Goal: Feedback & Contribution: Submit feedback/report problem

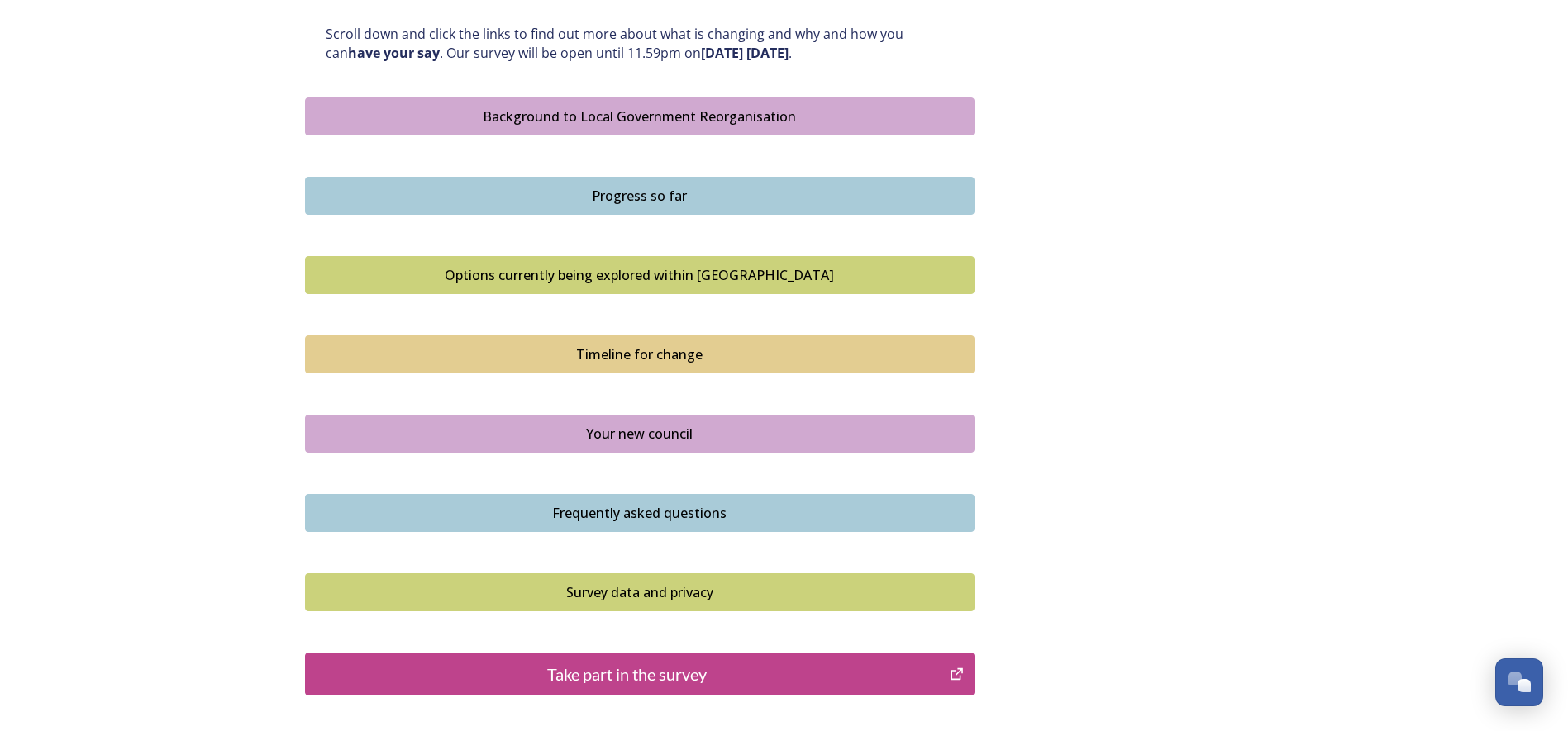
scroll to position [991, 0]
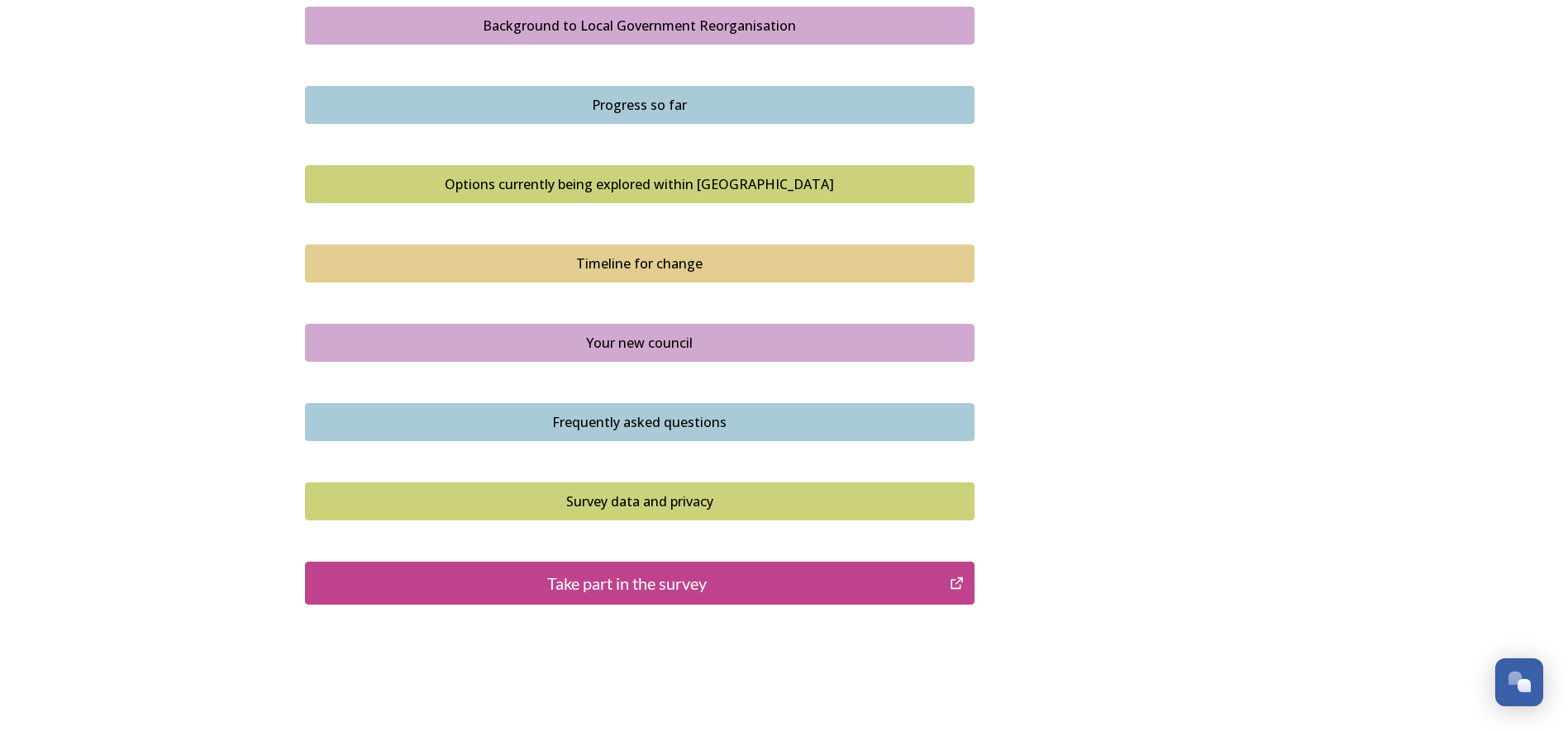
click at [557, 574] on div "Take part in the survey" at bounding box center [628, 583] width 627 height 25
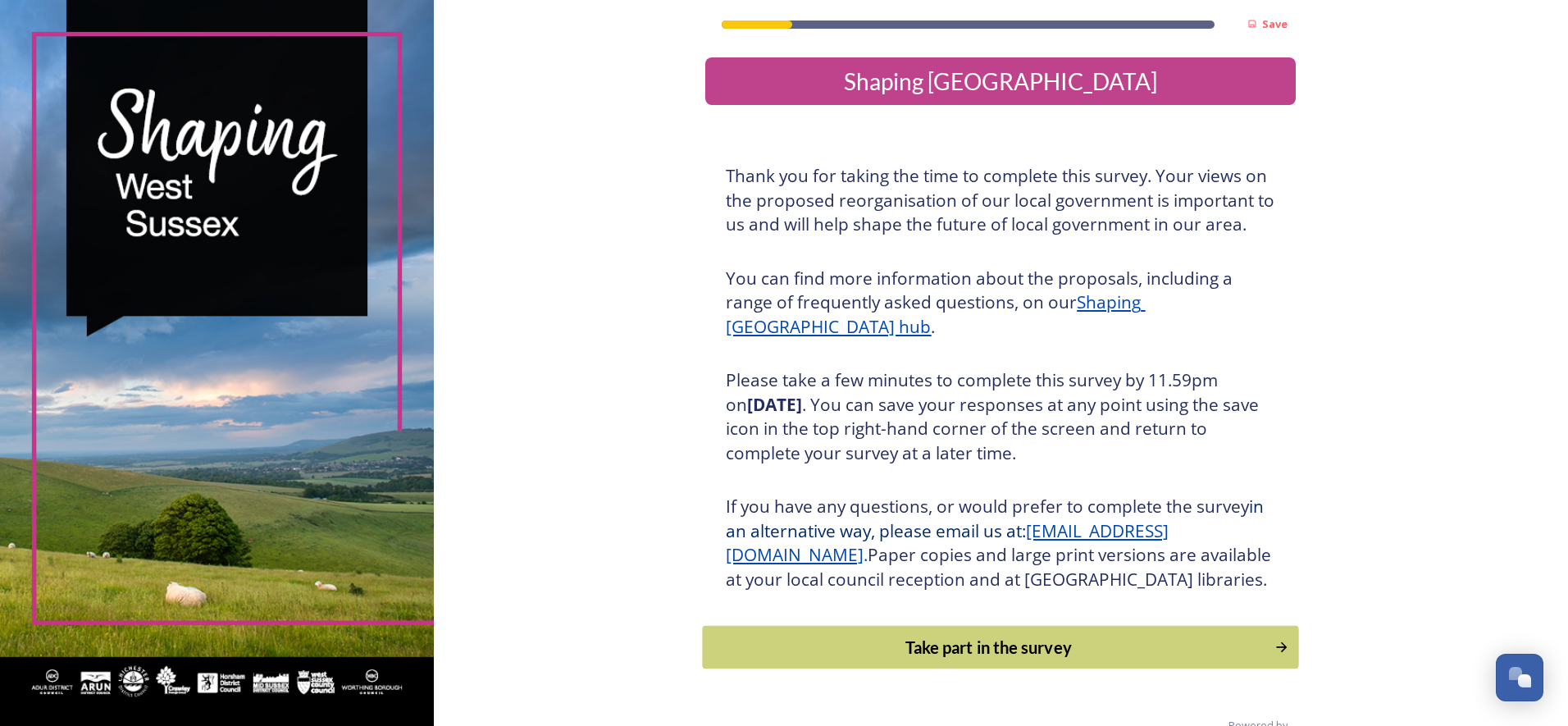
click at [986, 655] on button "Take part in the survey" at bounding box center [1001, 648] width 596 height 44
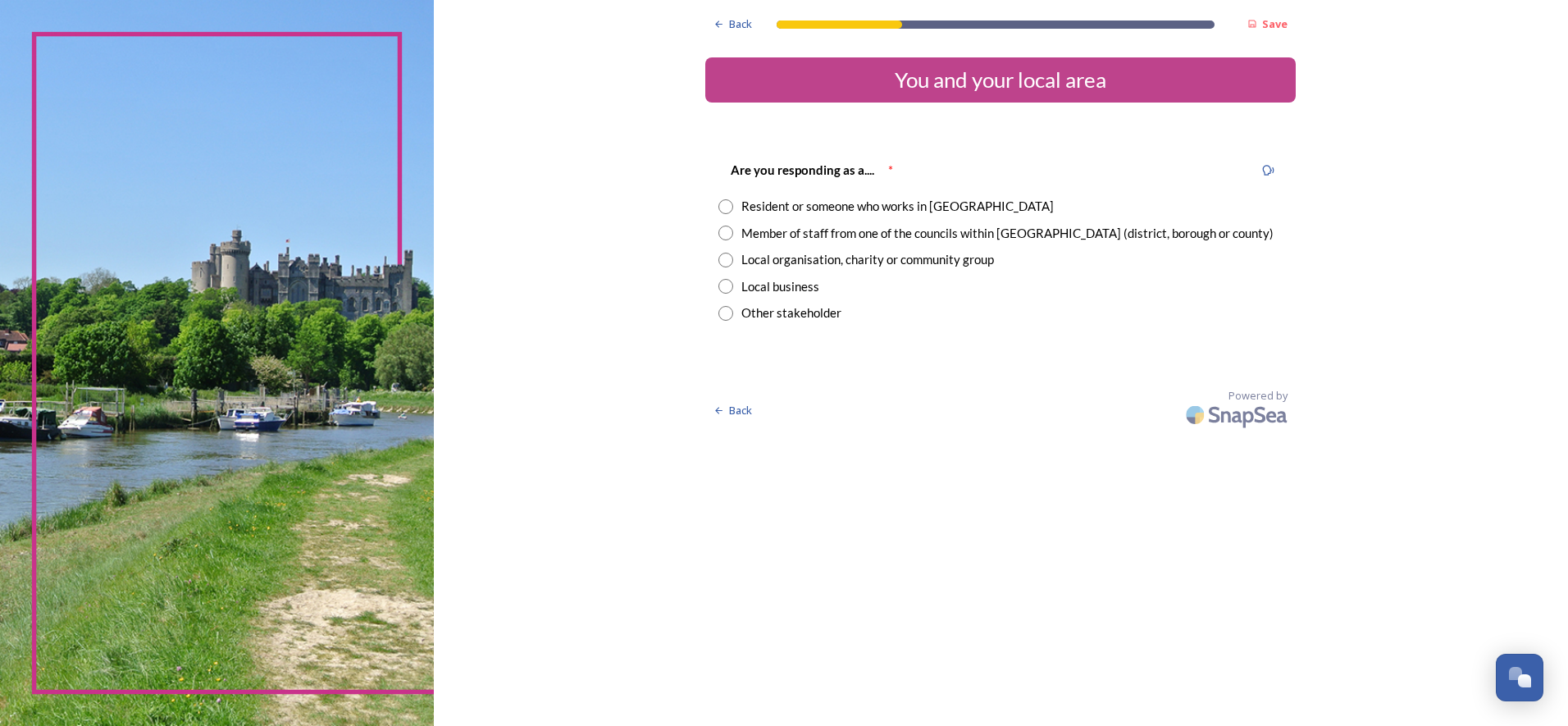
click at [721, 236] on input "radio" at bounding box center [726, 232] width 15 height 15
radio input "true"
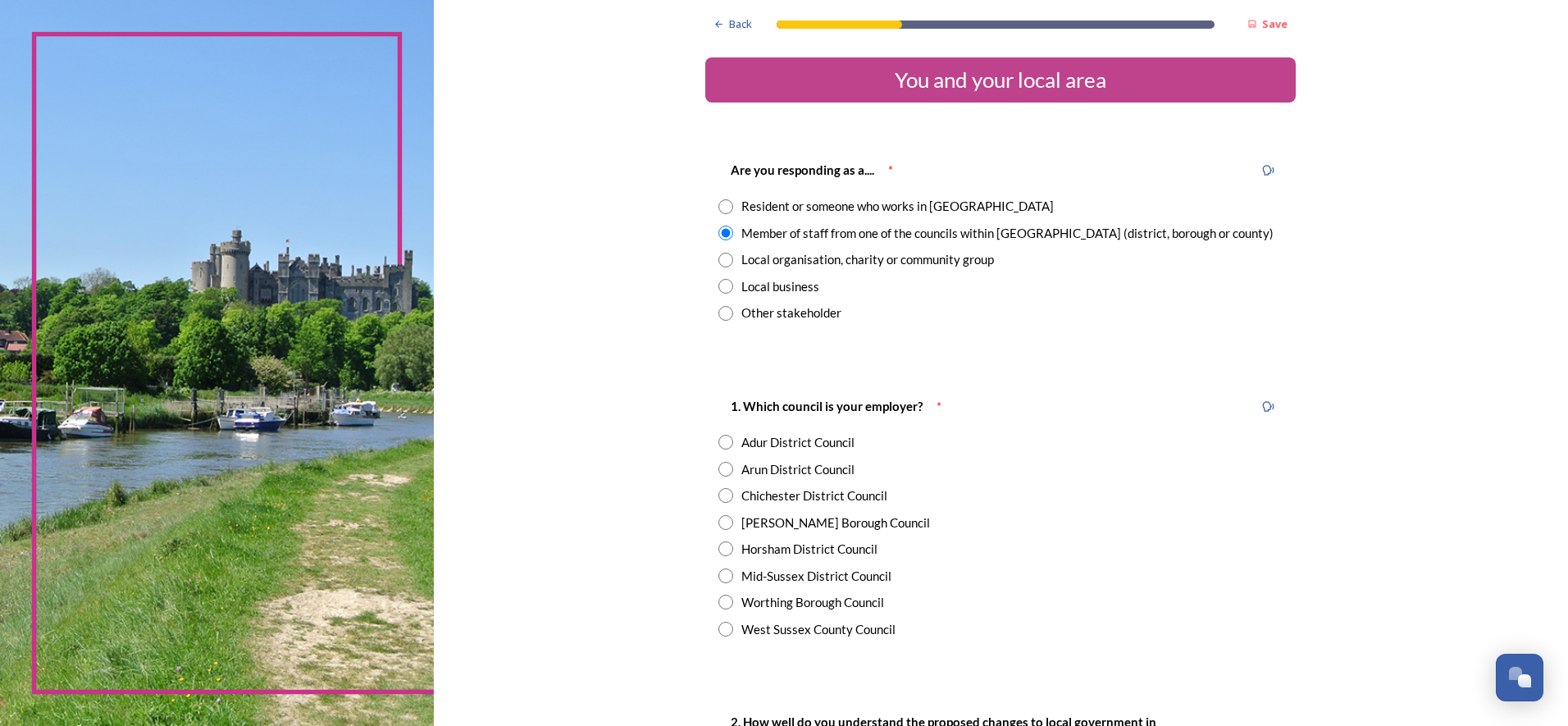
scroll to position [82, 0]
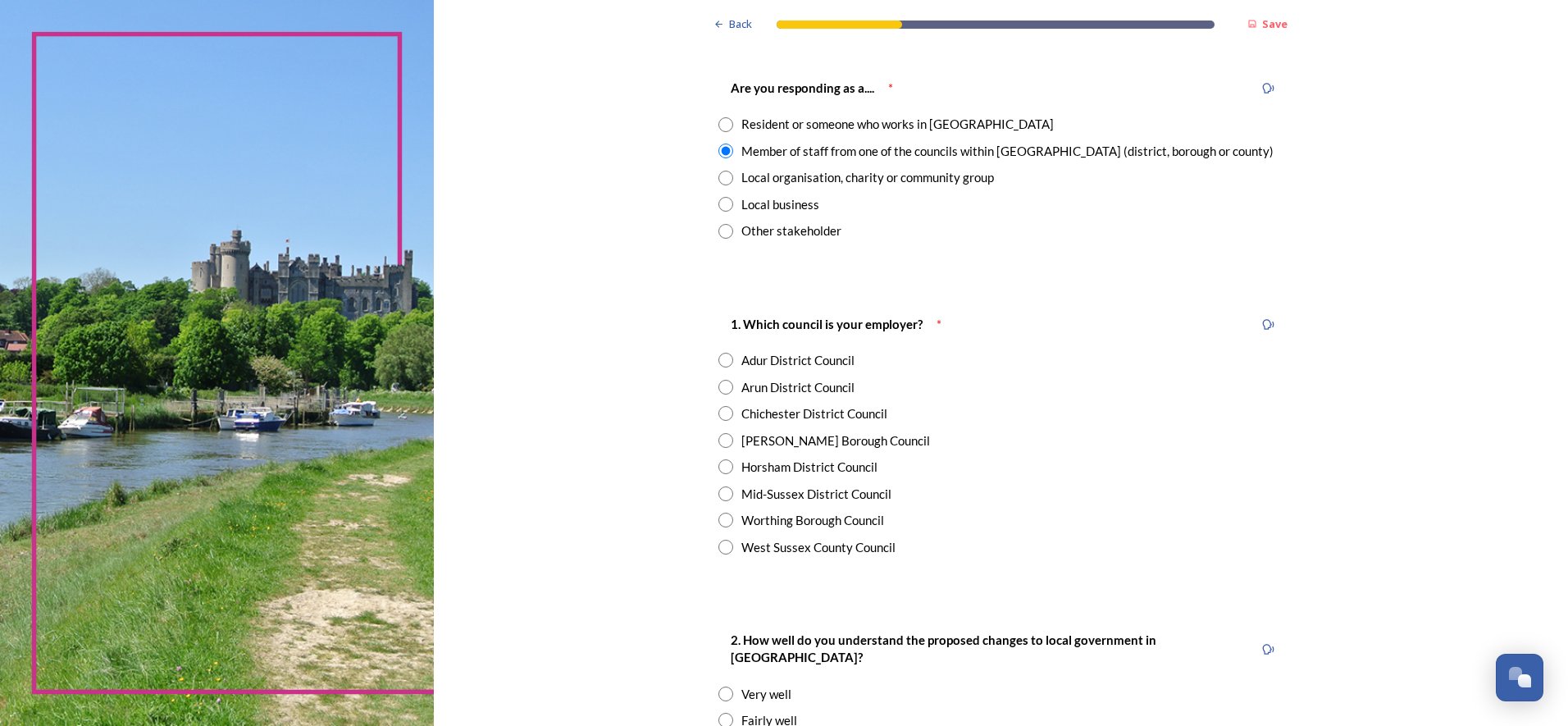
click at [721, 414] on input "radio" at bounding box center [726, 413] width 15 height 15
radio input "true"
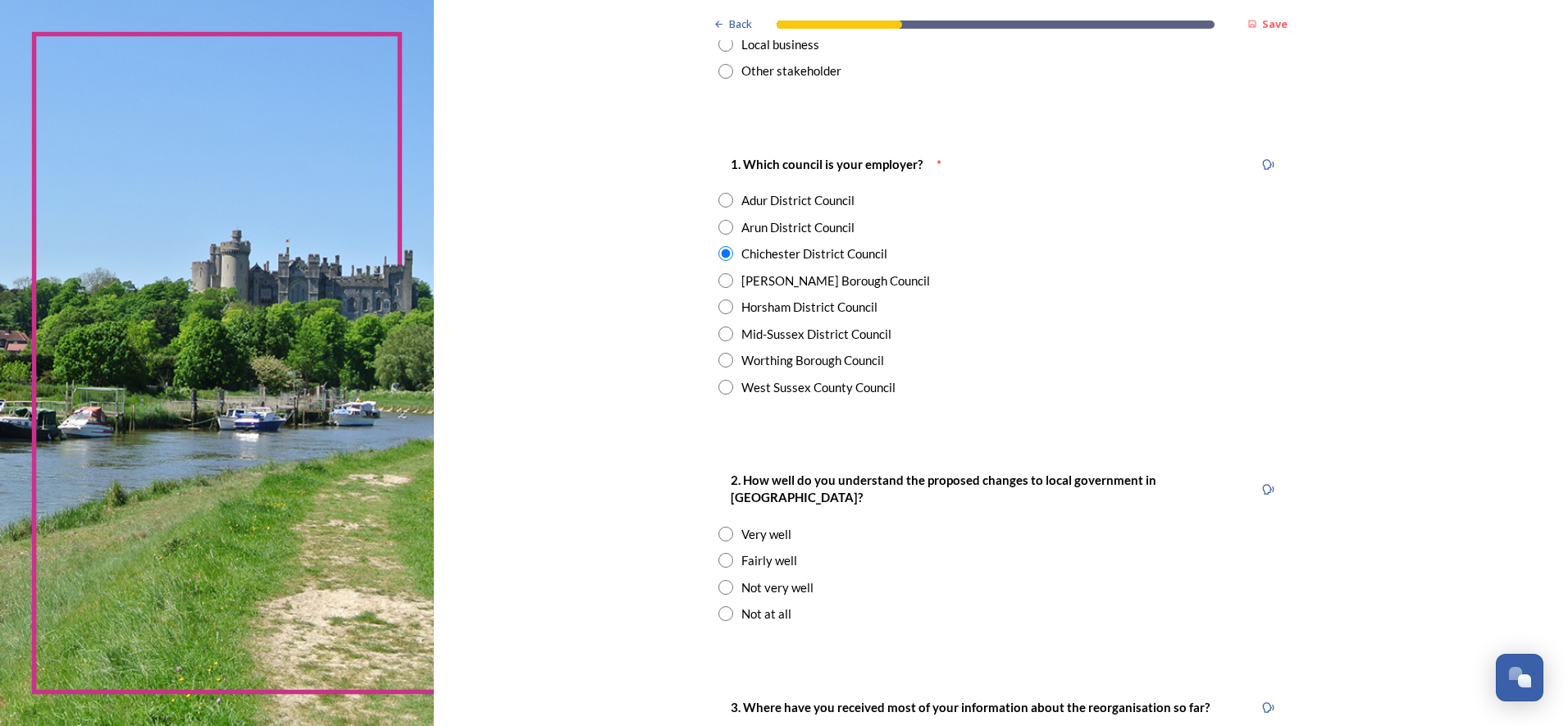
scroll to position [246, 0]
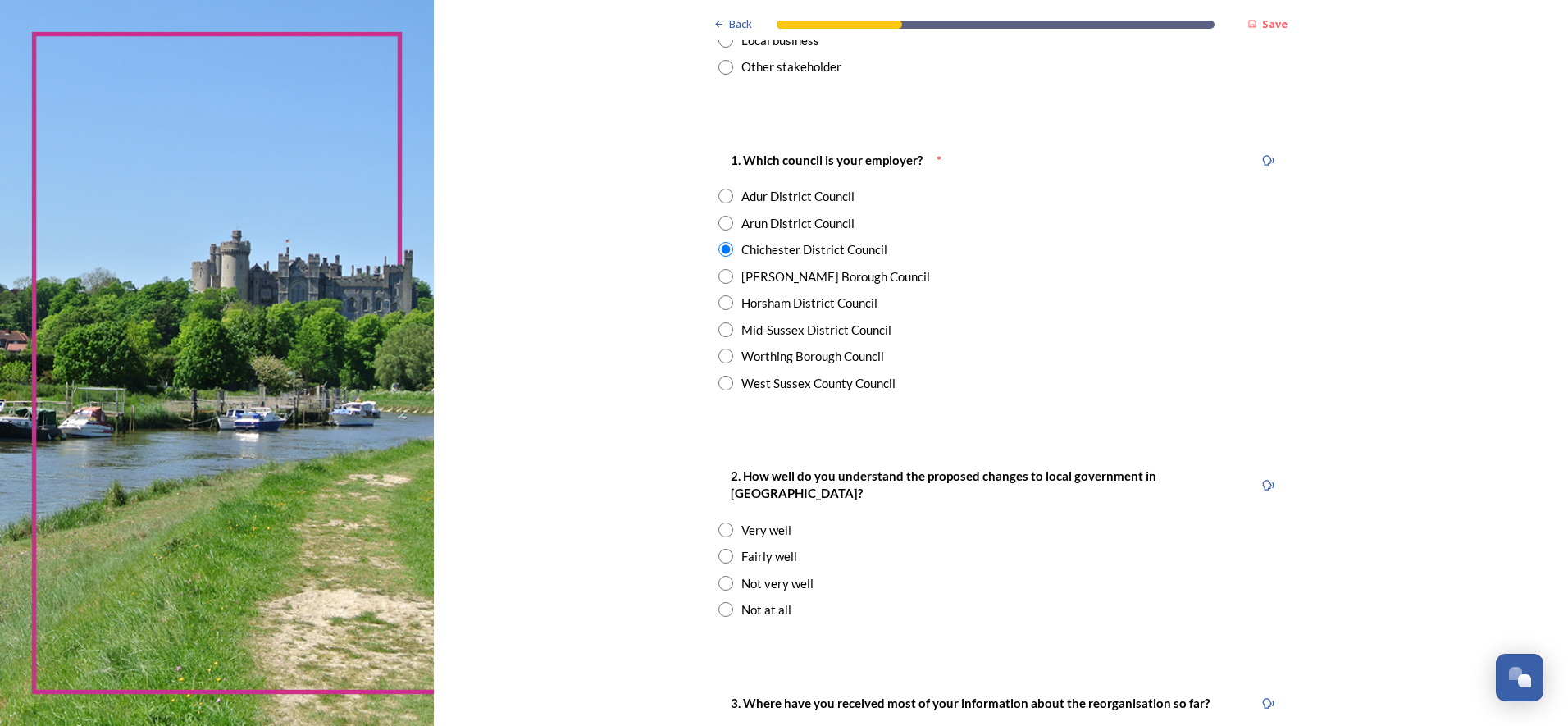
click at [723, 386] on input "radio" at bounding box center [726, 383] width 15 height 15
radio input "true"
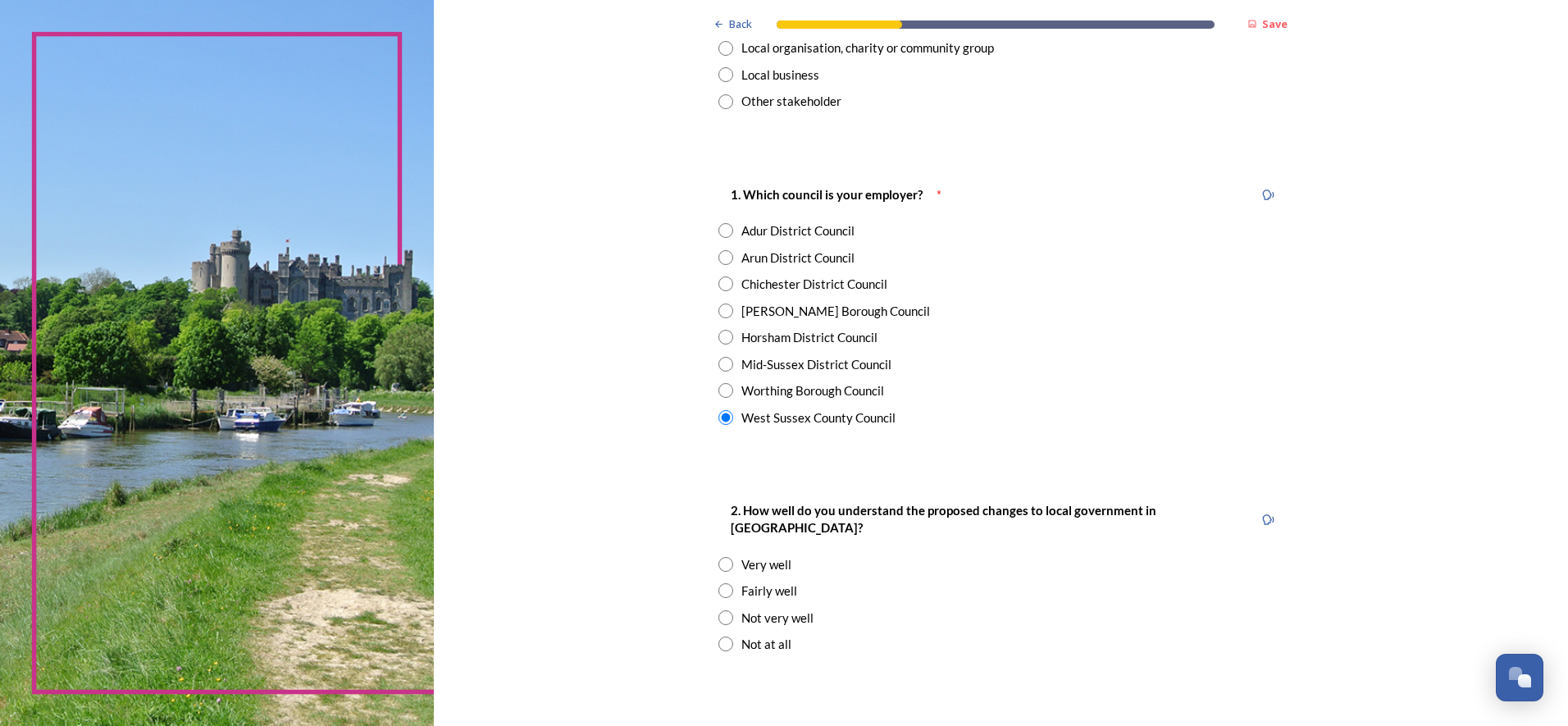
scroll to position [410, 0]
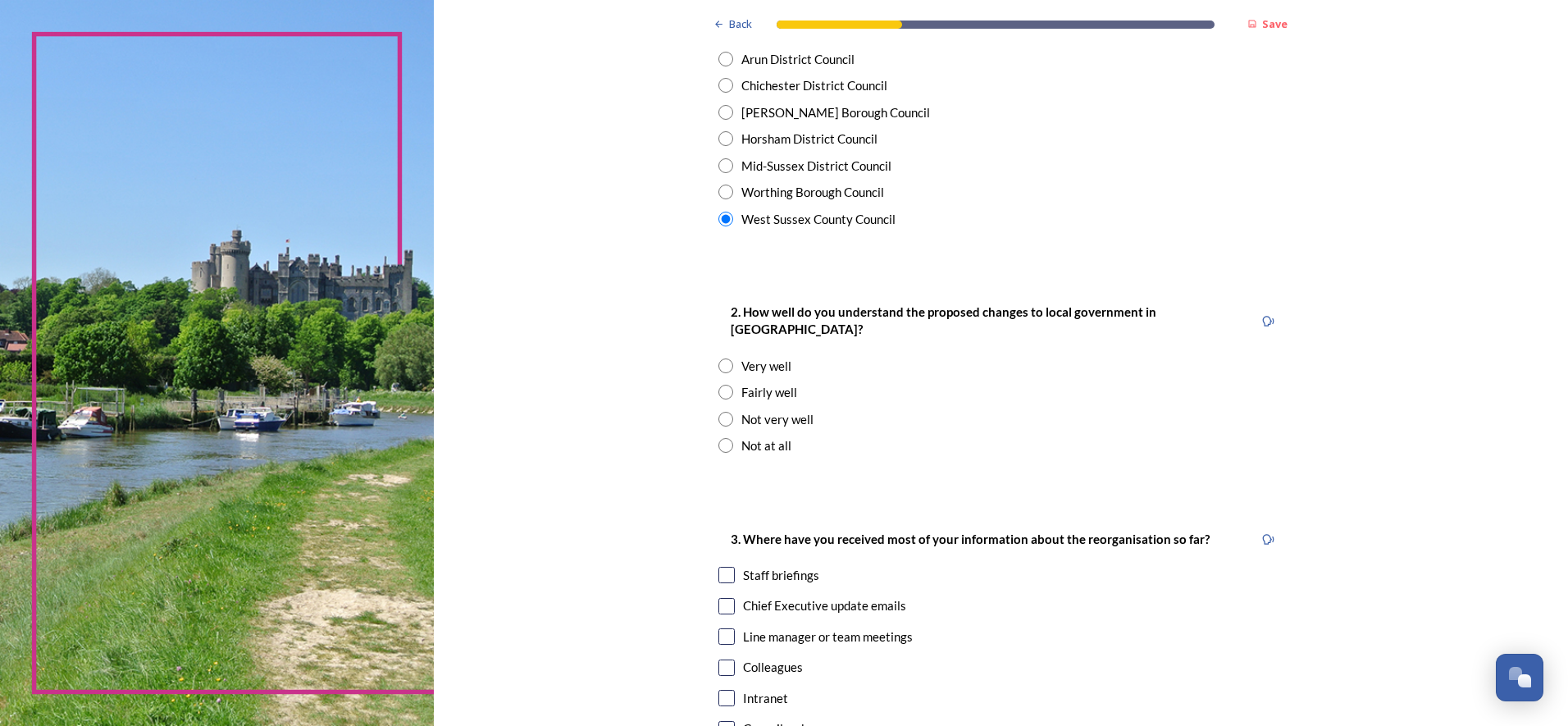
click at [706, 397] on div "2. How well do you understand the proposed changes to local government in West …" at bounding box center [1001, 379] width 591 height 186
click at [719, 412] on input "radio" at bounding box center [726, 419] width 15 height 15
radio input "true"
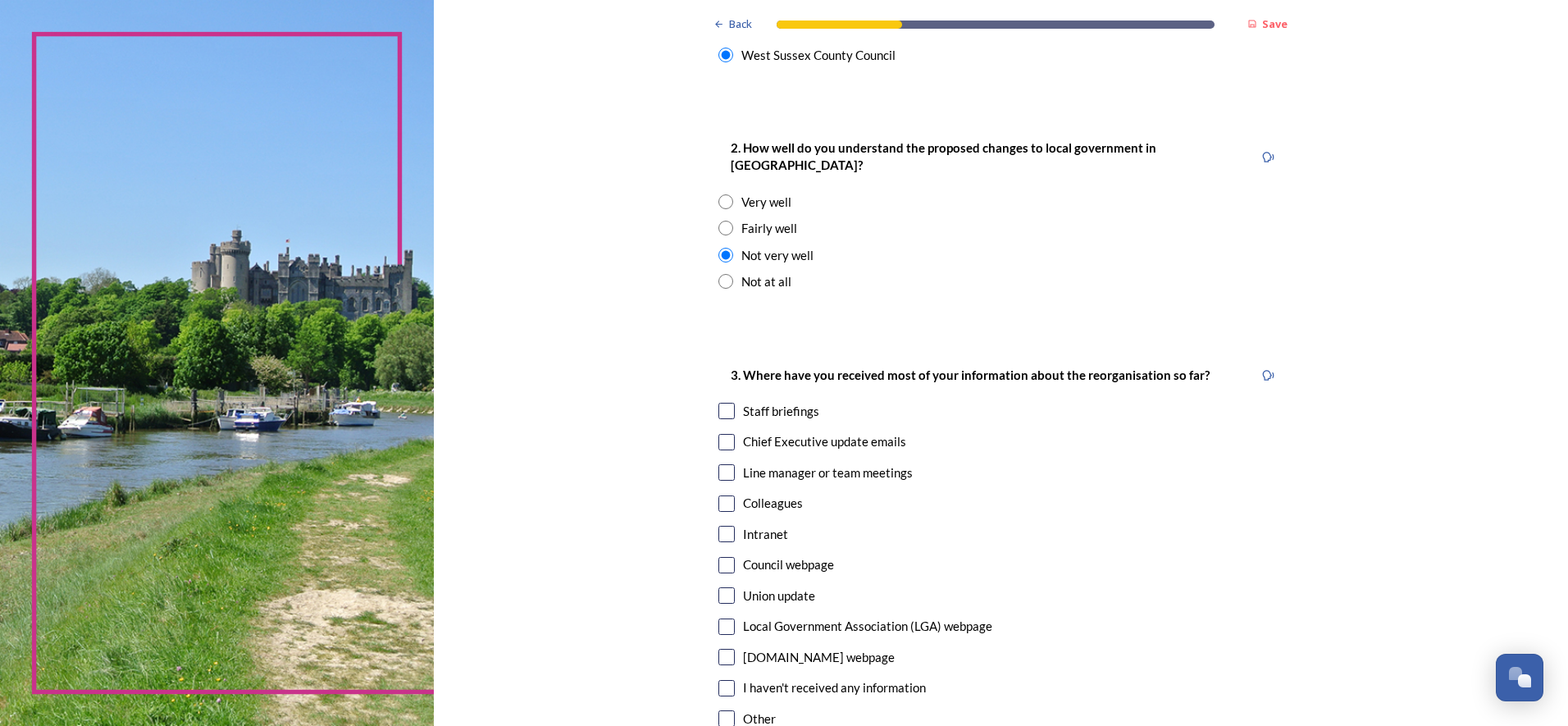
scroll to position [656, 0]
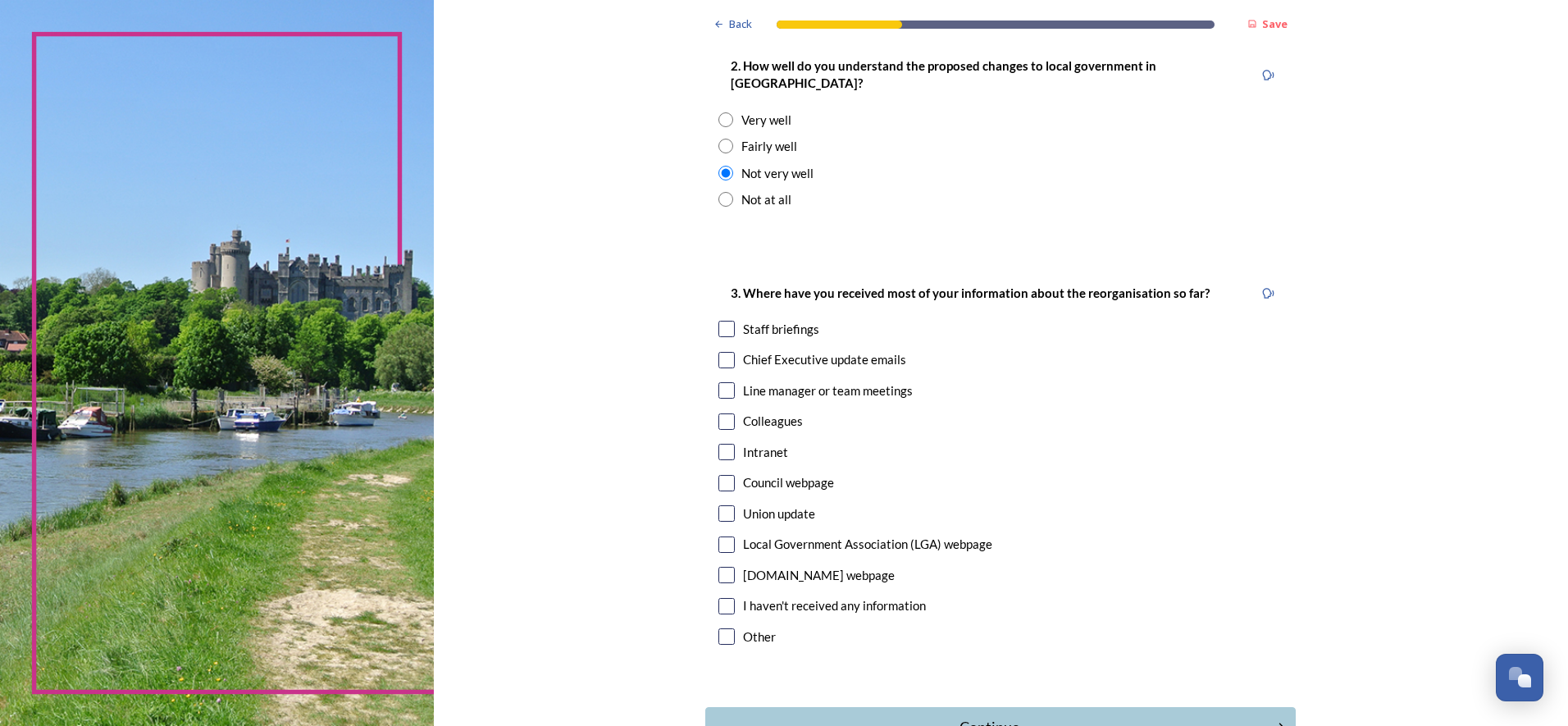
click at [721, 321] on input "checkbox" at bounding box center [727, 329] width 17 height 17
checkbox input "true"
click at [719, 352] on input "checkbox" at bounding box center [727, 359] width 17 height 17
checkbox input "true"
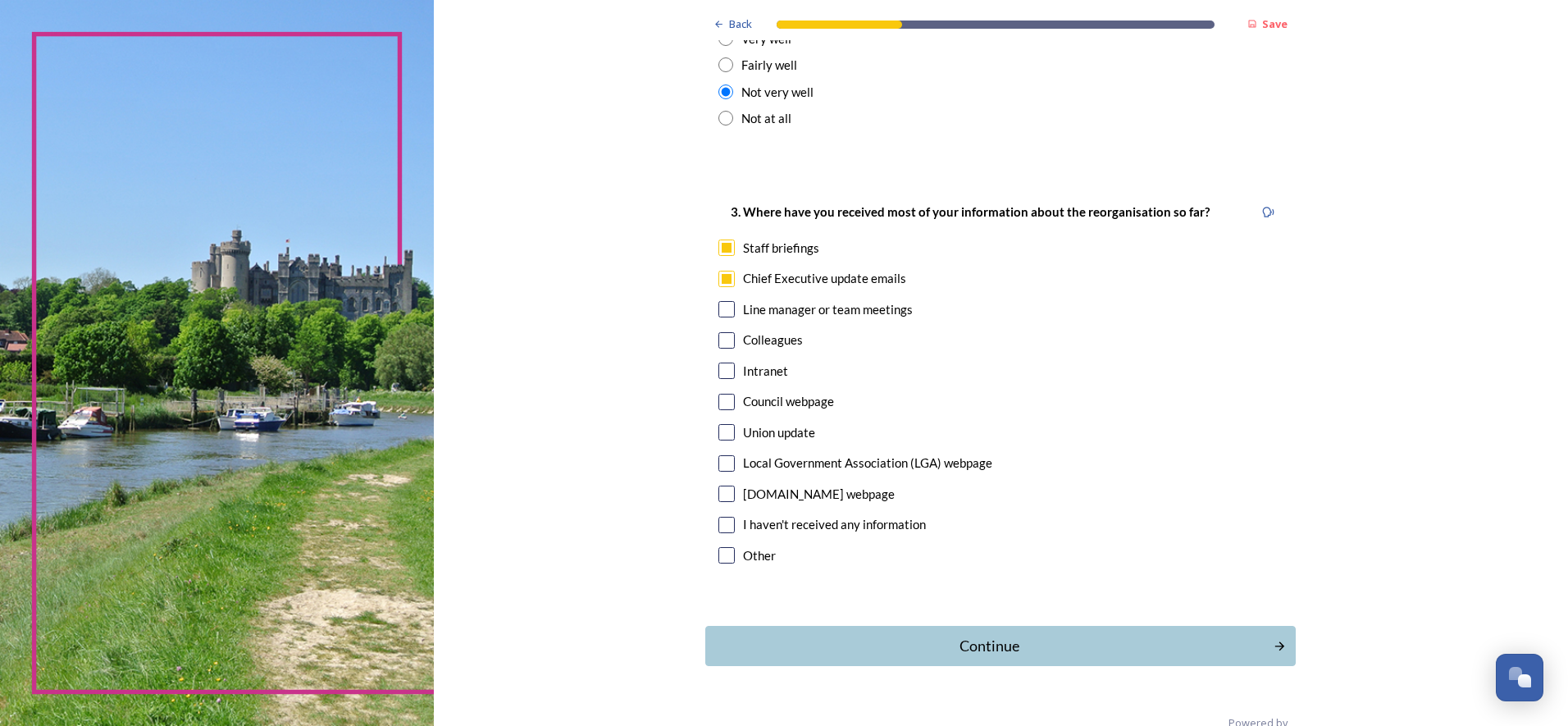
scroll to position [738, 0]
click at [940, 634] on div "Continue" at bounding box center [989, 644] width 555 height 22
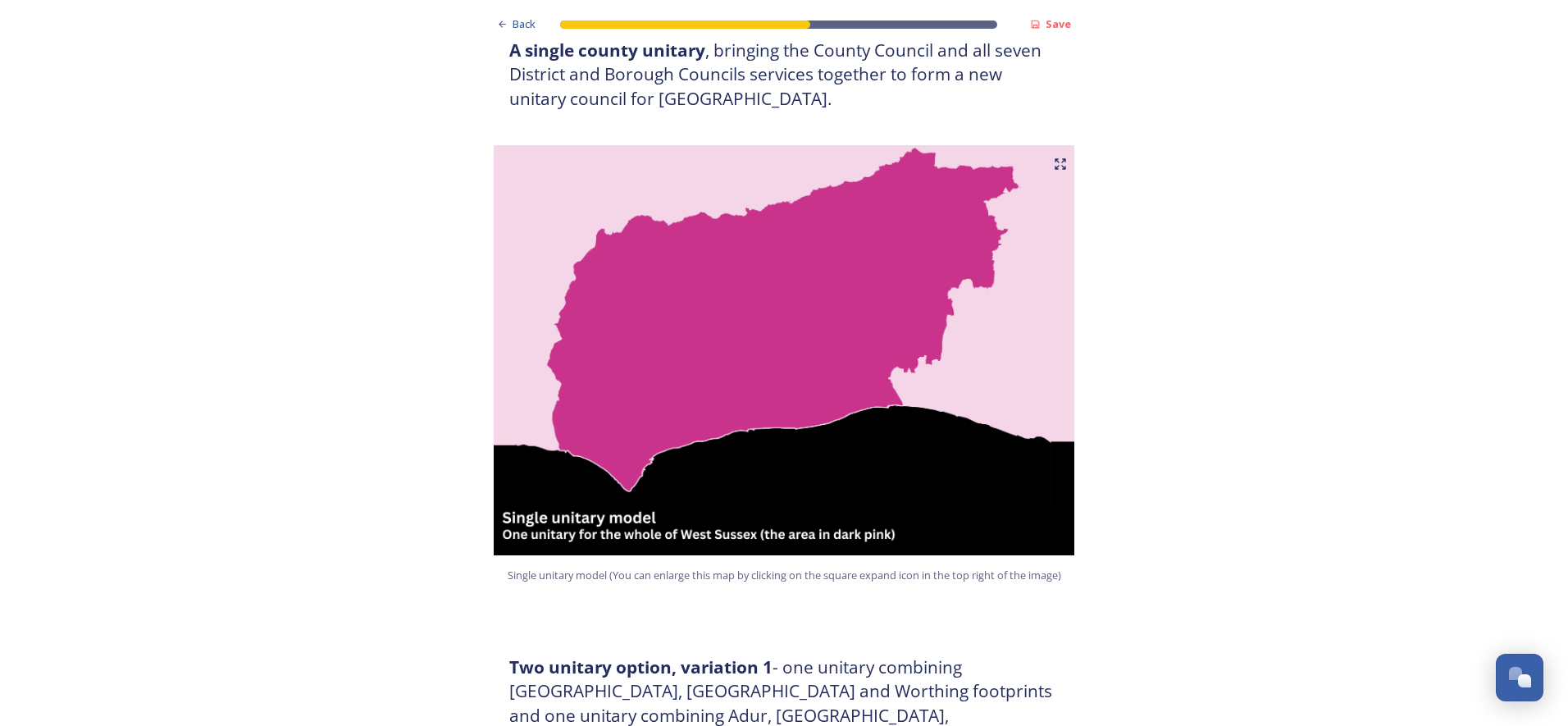
scroll to position [164, 0]
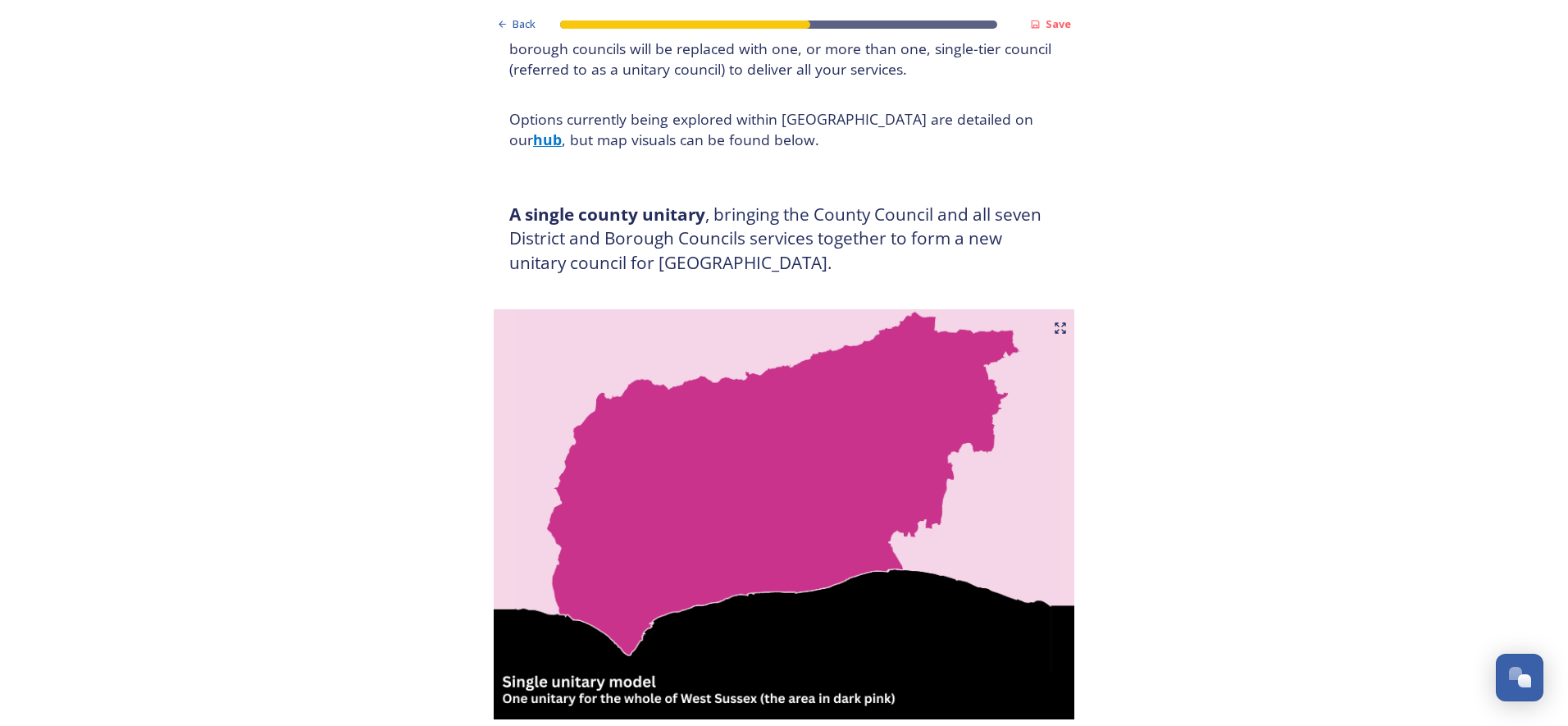
click at [749, 473] on img at bounding box center [784, 515] width 591 height 410
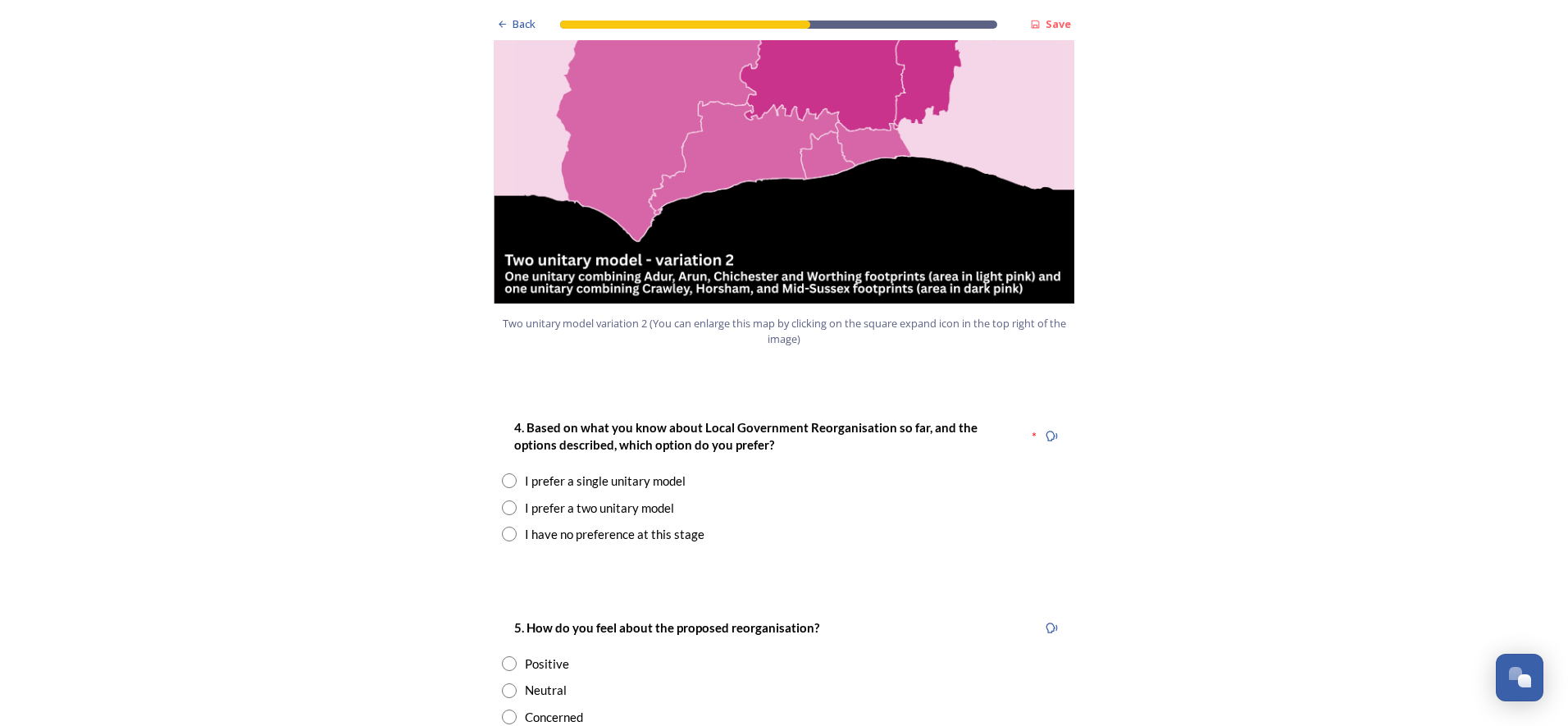
scroll to position [1887, 0]
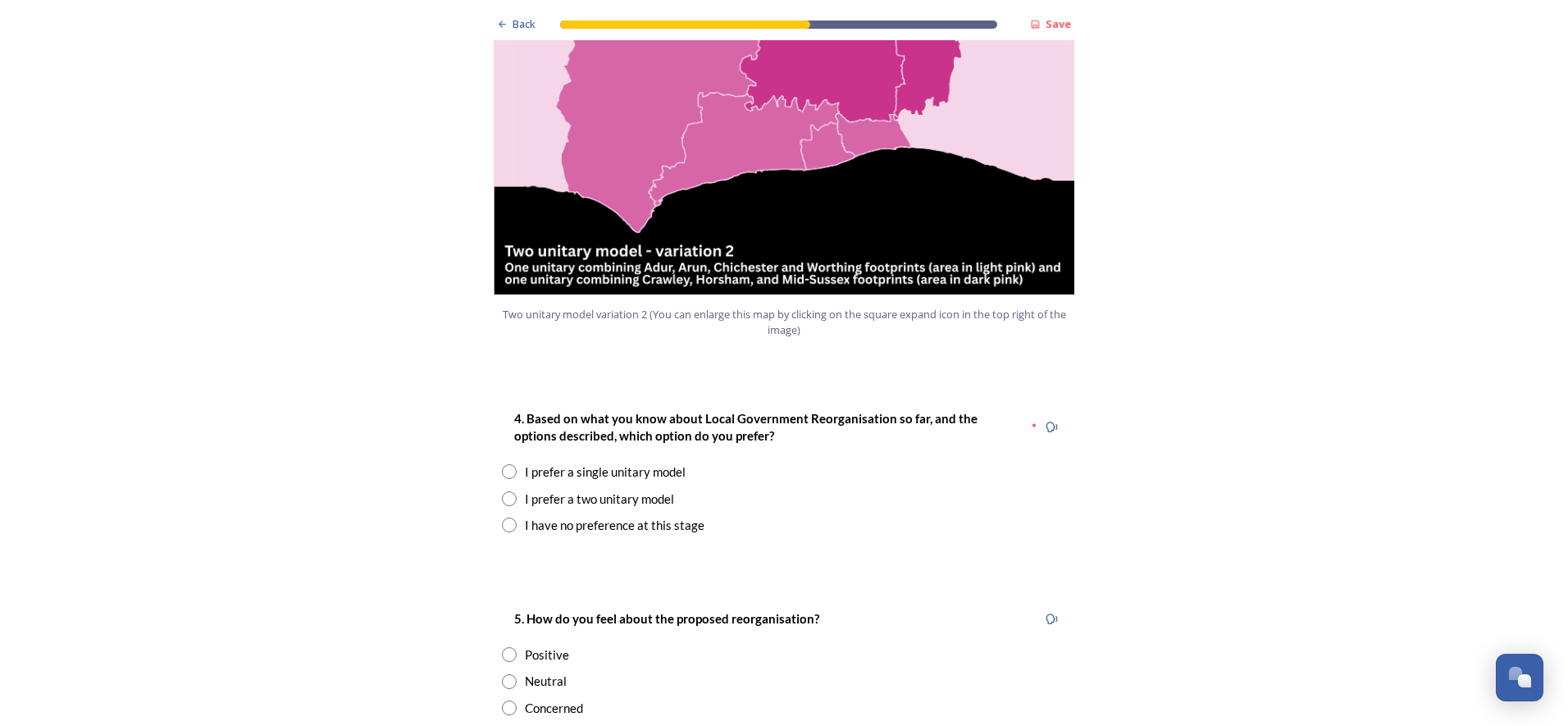
click at [502, 465] on input "radio" at bounding box center [509, 472] width 15 height 15
radio input "true"
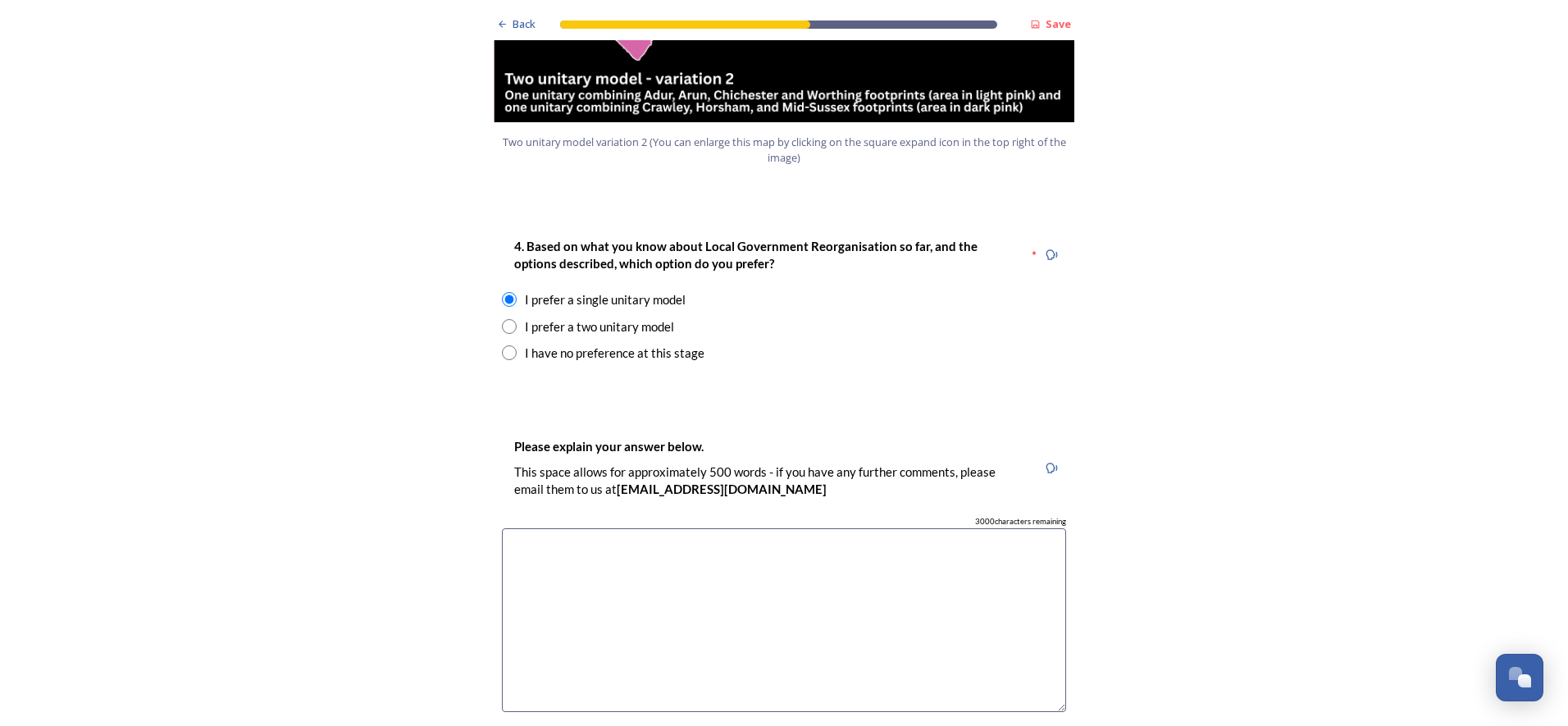
scroll to position [2379, 0]
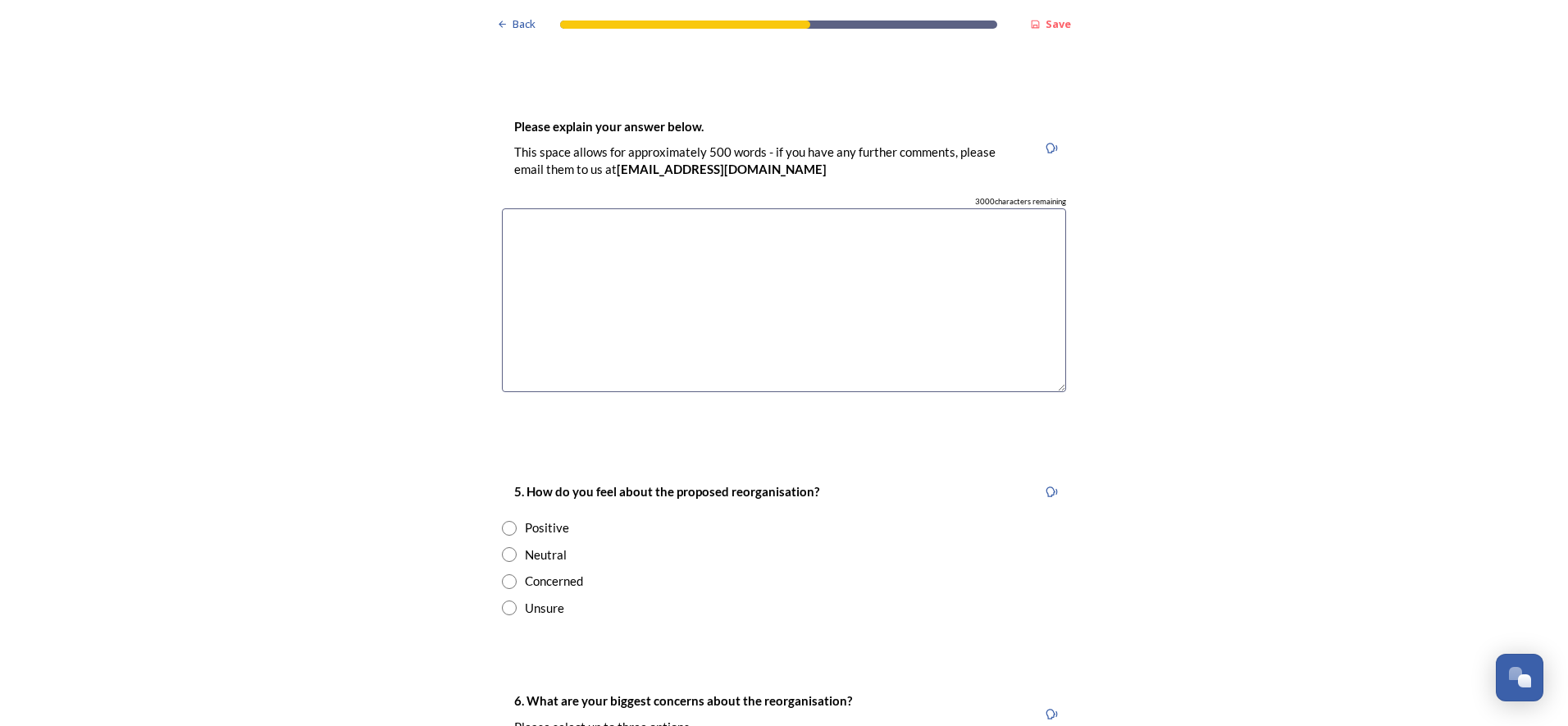
click at [503, 574] on input "radio" at bounding box center [509, 581] width 15 height 15
radio input "true"
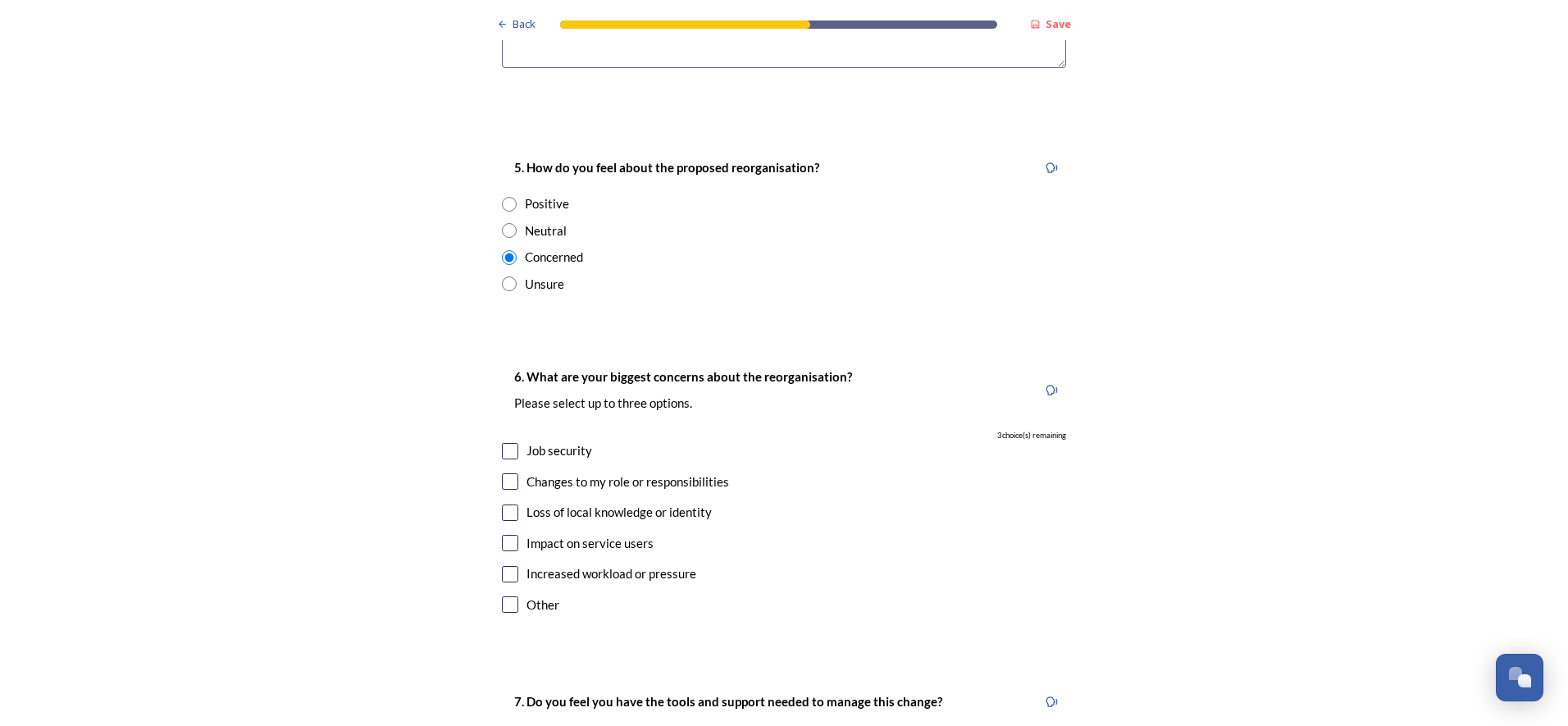
scroll to position [2707, 0]
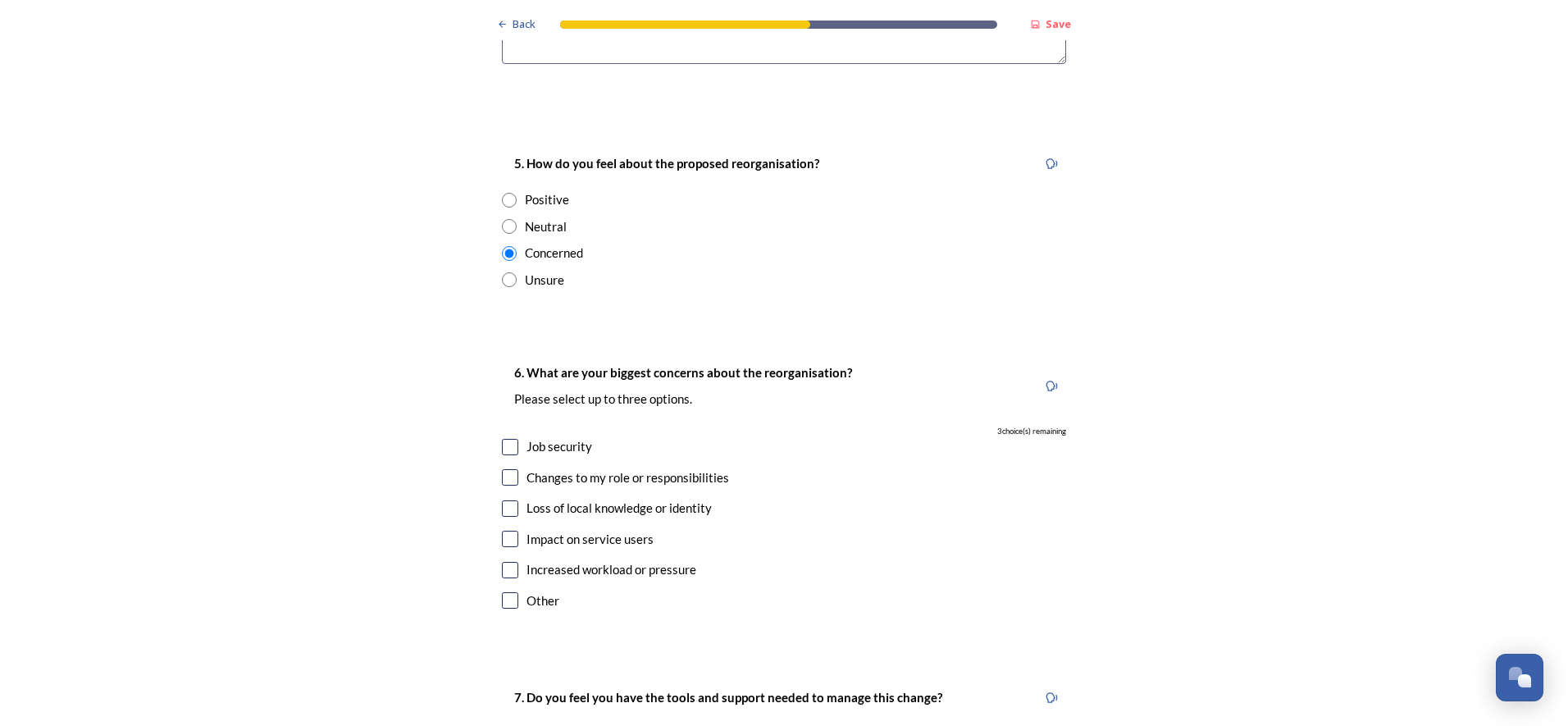
click at [508, 439] on input "checkbox" at bounding box center [510, 447] width 17 height 17
checkbox input "true"
click at [507, 469] on input "checkbox" at bounding box center [510, 477] width 17 height 17
checkbox input "true"
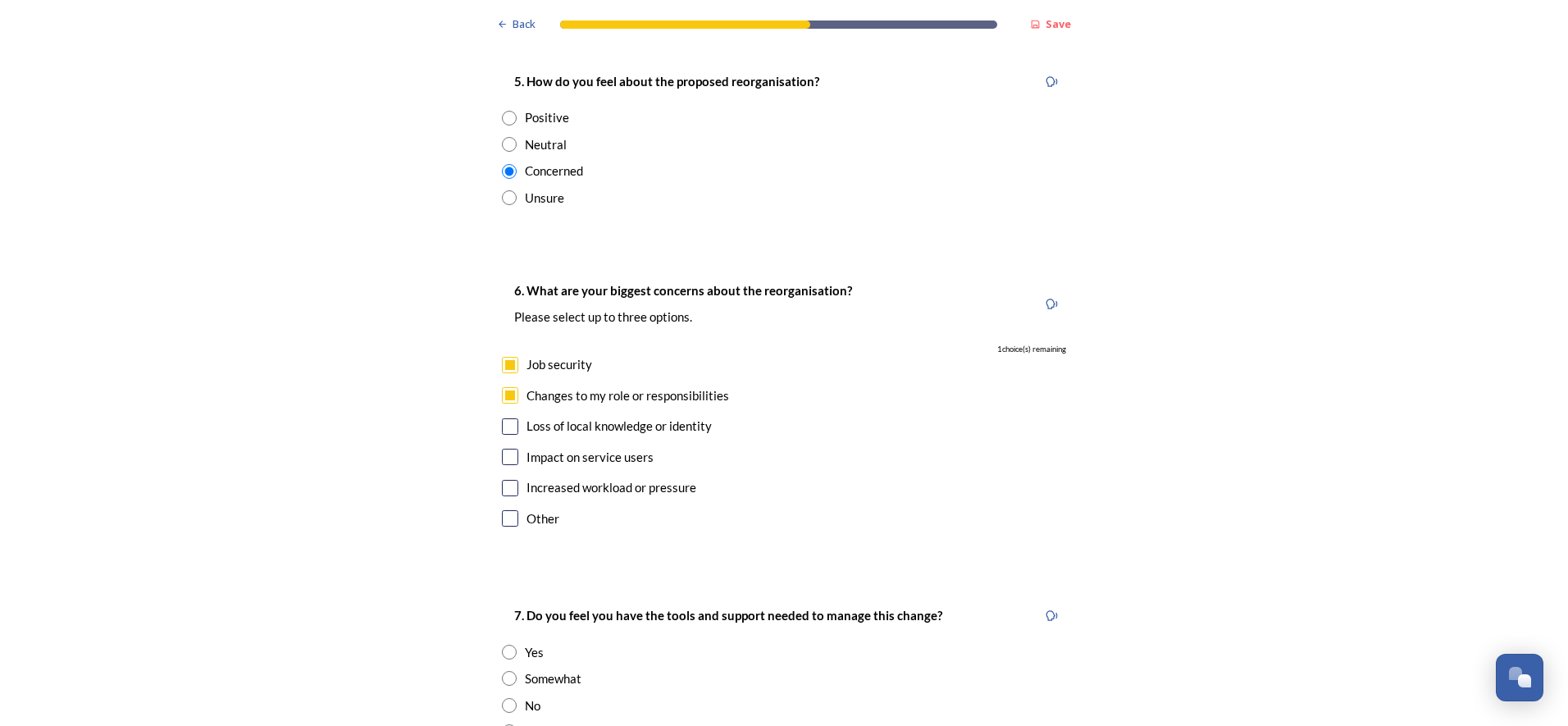
click at [506, 449] on input "checkbox" at bounding box center [510, 457] width 17 height 17
checkbox input "true"
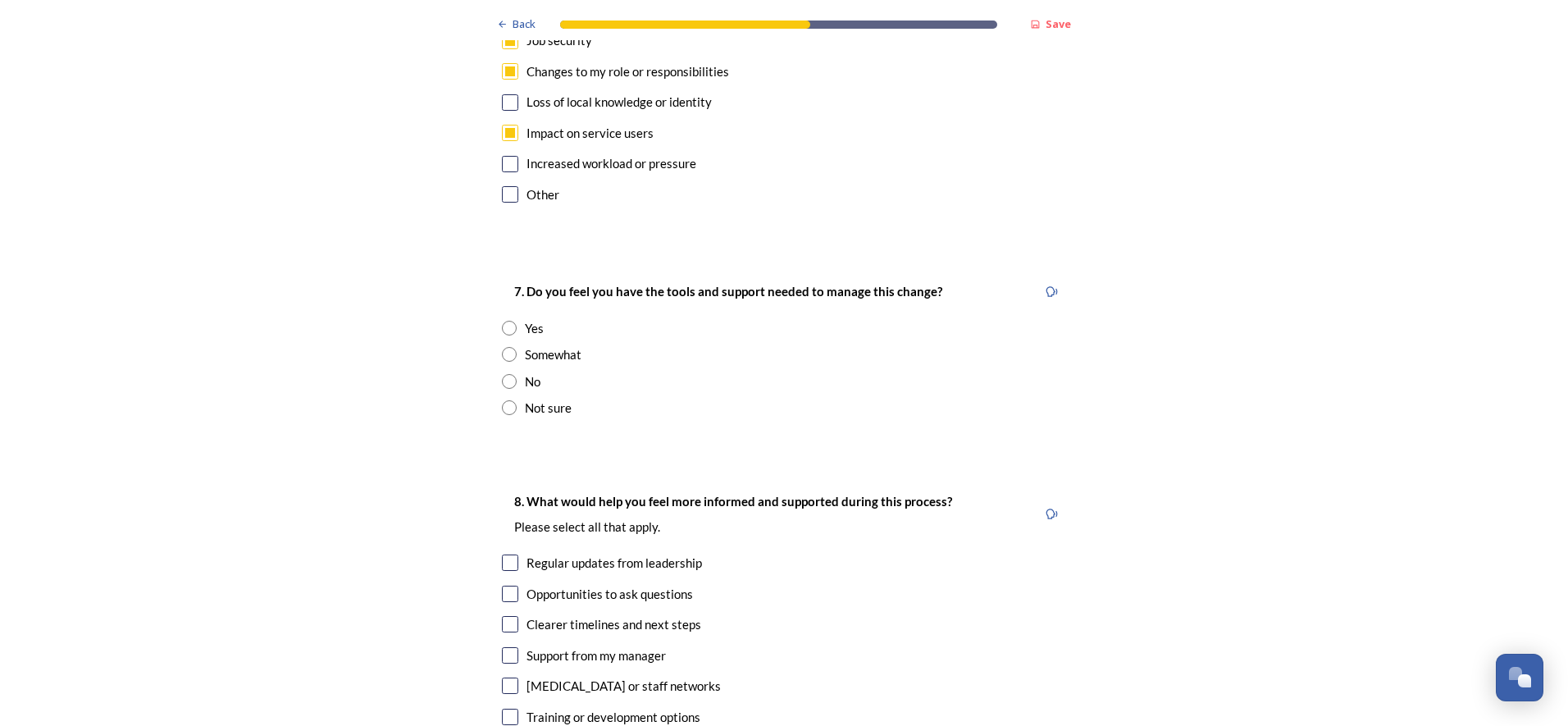
scroll to position [3117, 0]
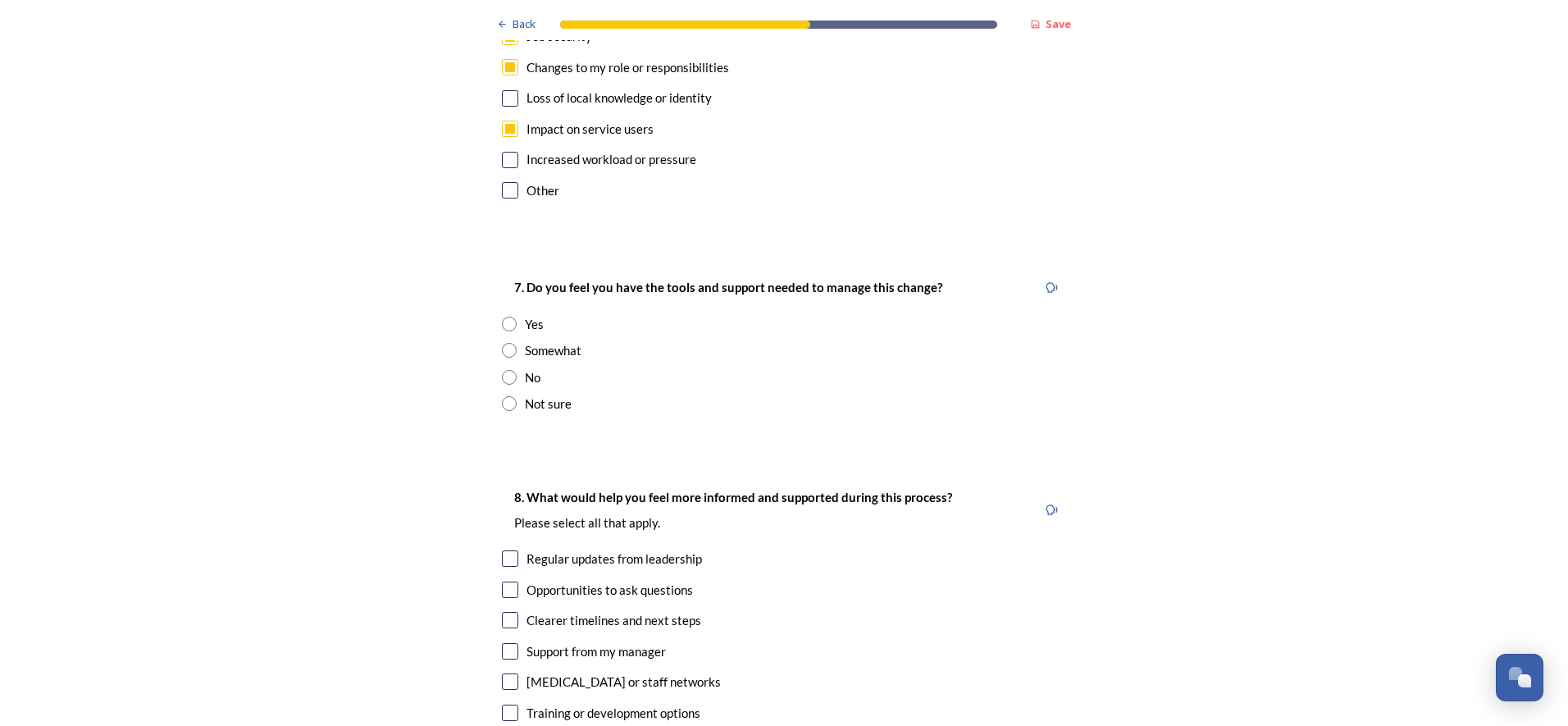
click at [507, 343] on input "radio" at bounding box center [509, 350] width 15 height 15
radio input "true"
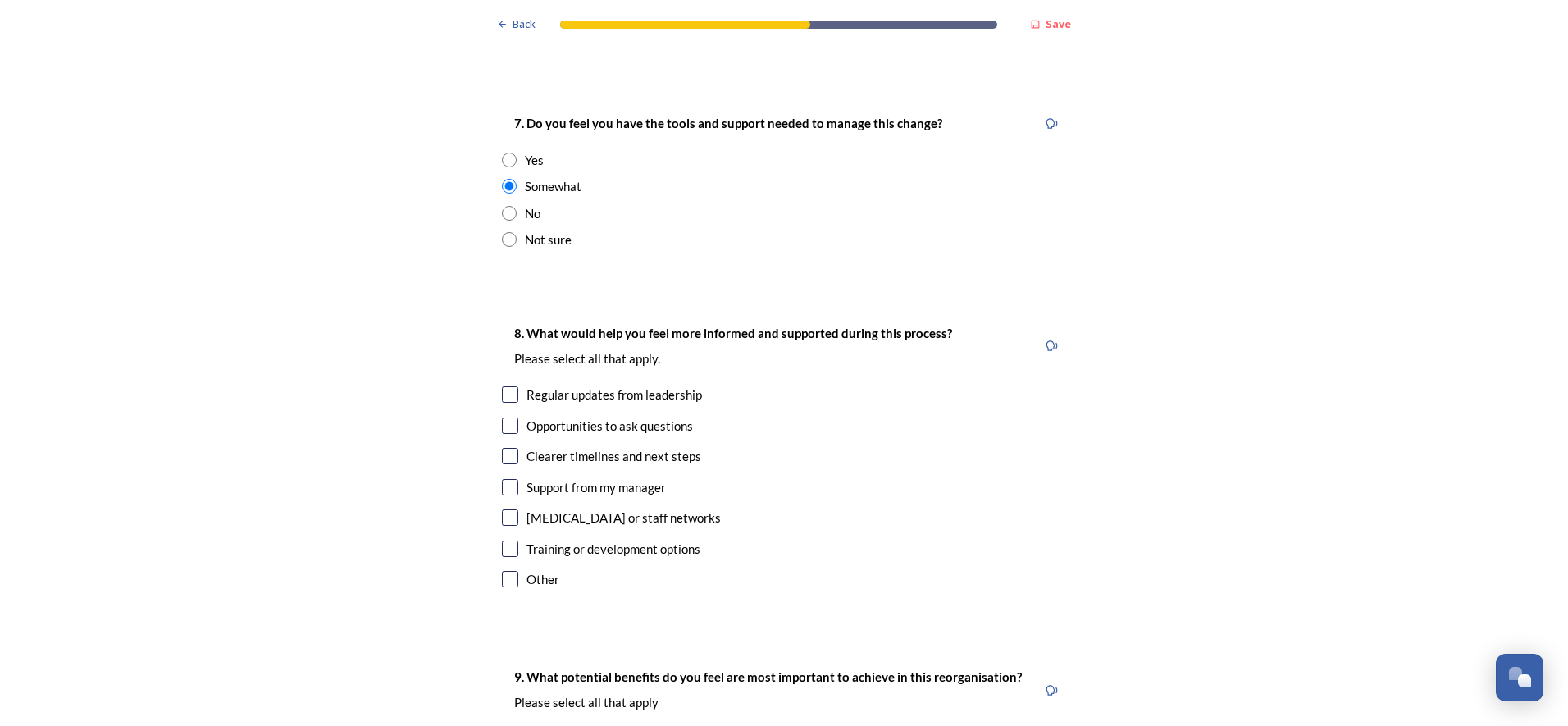
scroll to position [3363, 0]
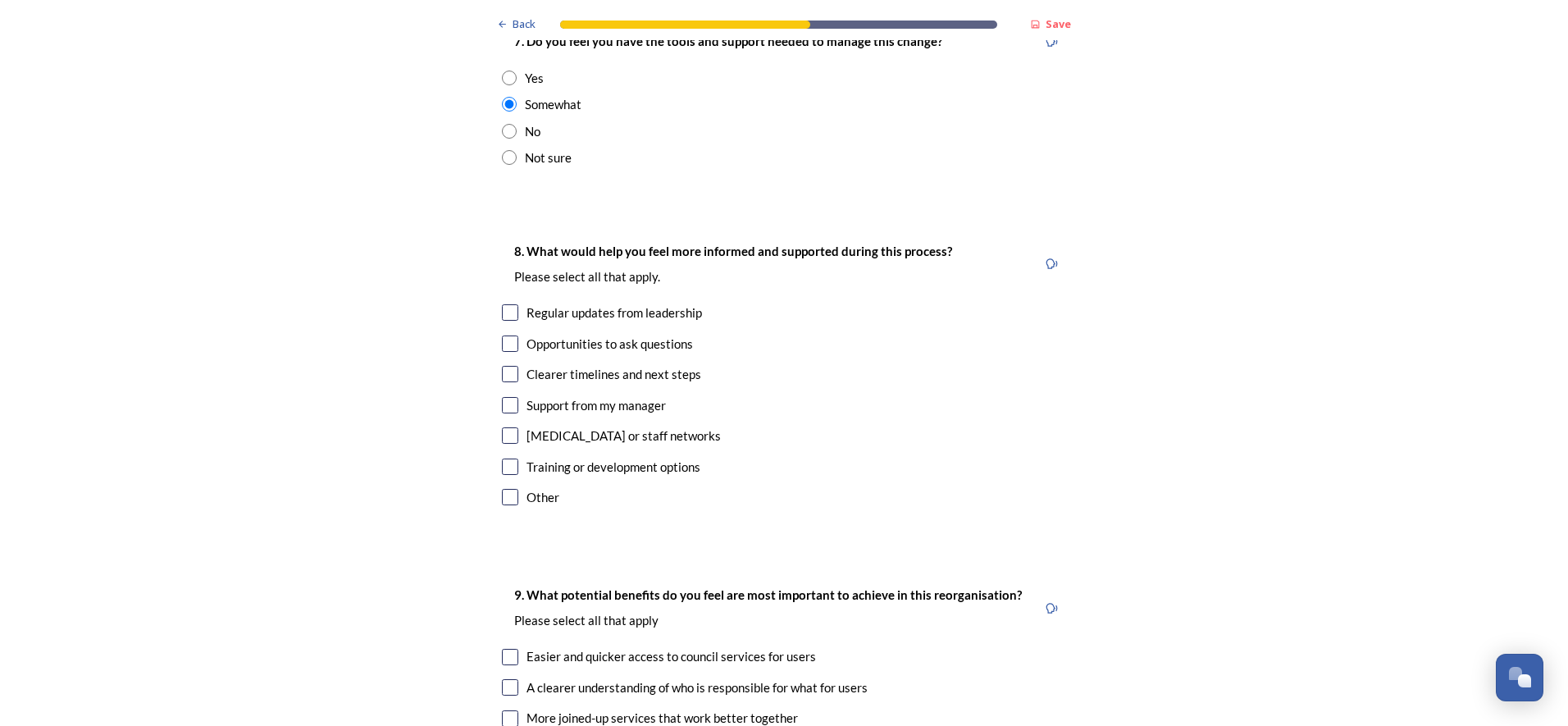
click at [503, 304] on input "checkbox" at bounding box center [510, 312] width 17 height 17
checkbox input "true"
click at [502, 336] on input "checkbox" at bounding box center [510, 344] width 17 height 17
checkbox input "true"
click at [503, 366] on input "checkbox" at bounding box center [510, 374] width 17 height 17
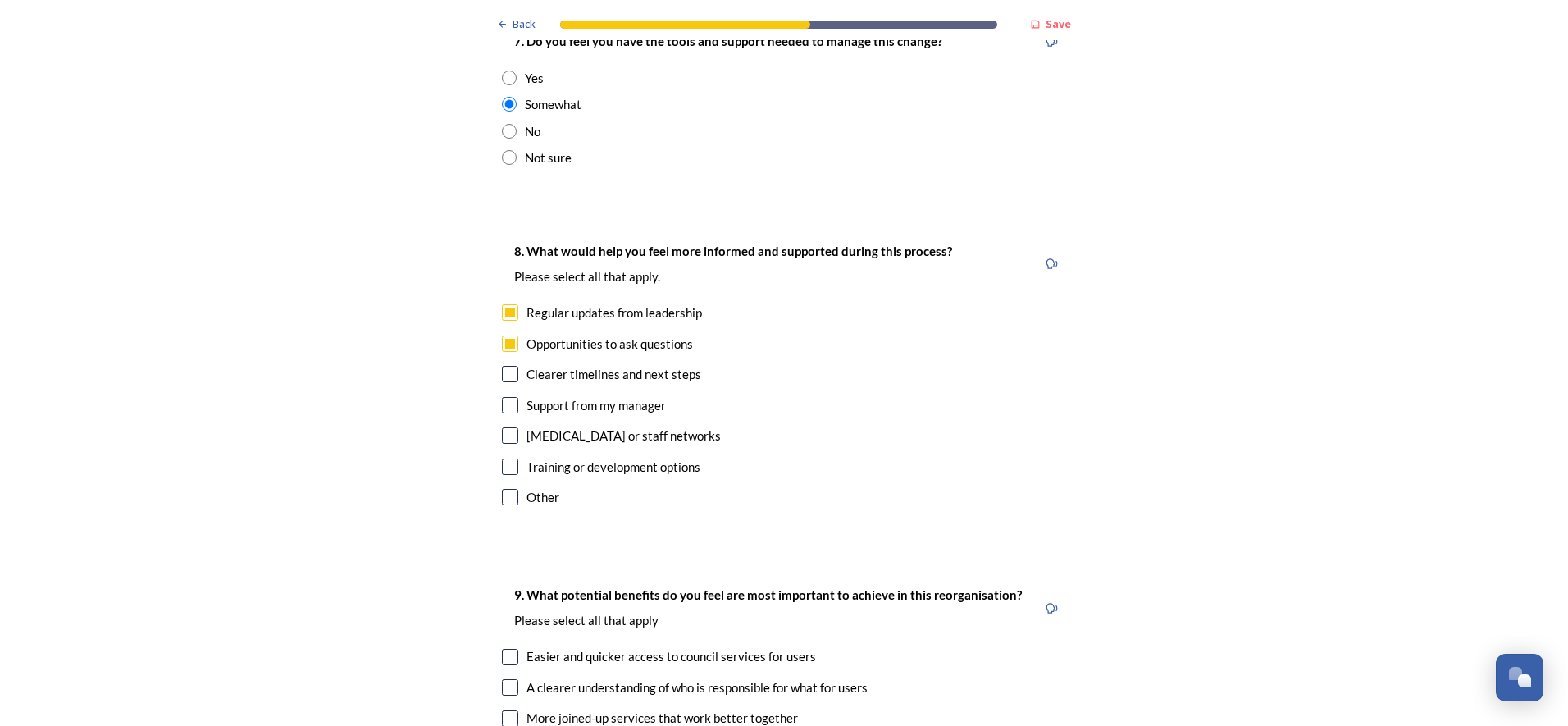
checkbox input "true"
click at [502, 397] on input "checkbox" at bounding box center [510, 405] width 17 height 17
checkbox input "true"
click at [496, 402] on div "8. What would help you feel more informed and supported during this process? Pl…" at bounding box center [784, 375] width 591 height 302
click at [508, 427] on input "checkbox" at bounding box center [510, 435] width 17 height 17
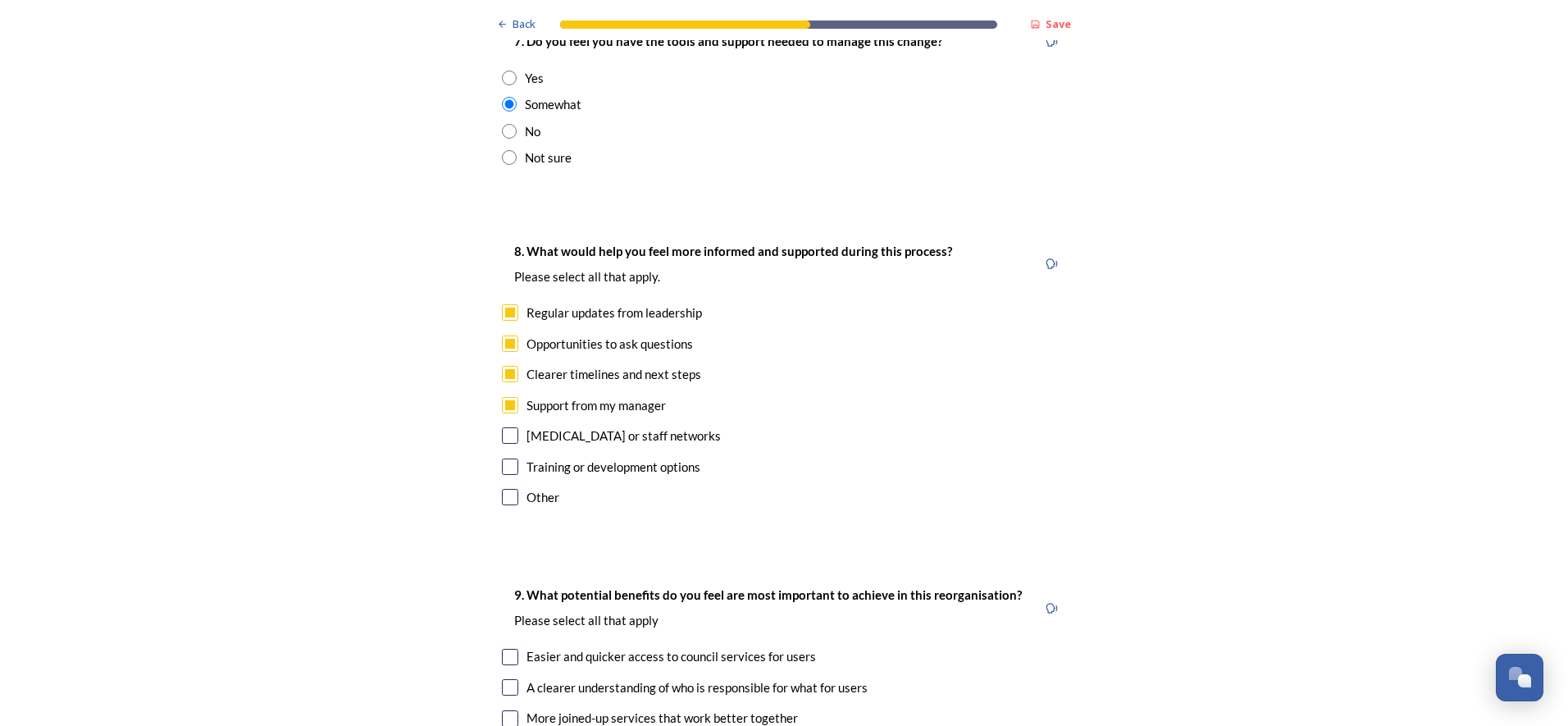
checkbox input "true"
click at [511, 458] on div "Training or development options" at bounding box center [784, 467] width 564 height 19
click at [510, 459] on input "checkbox" at bounding box center [510, 466] width 17 height 17
checkbox input "true"
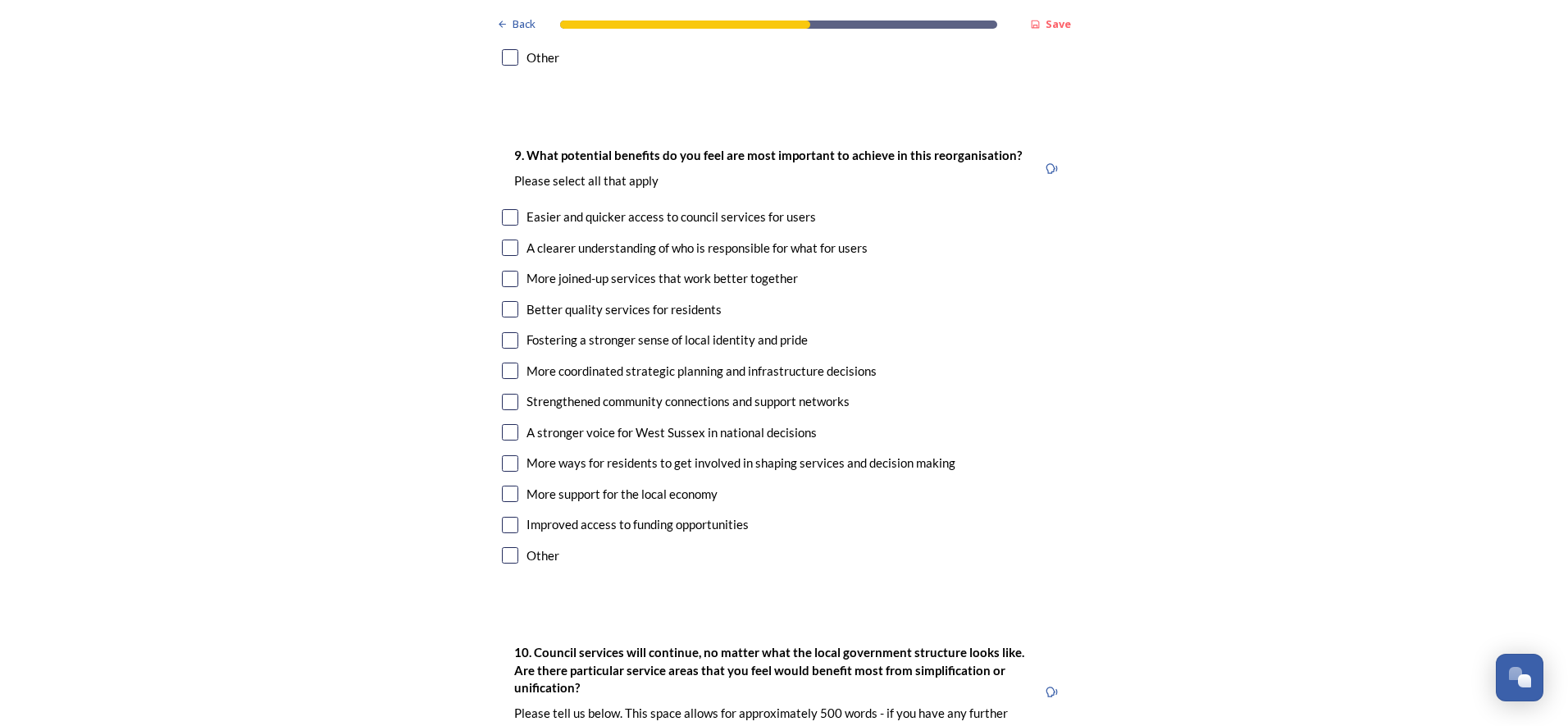
scroll to position [3774, 0]
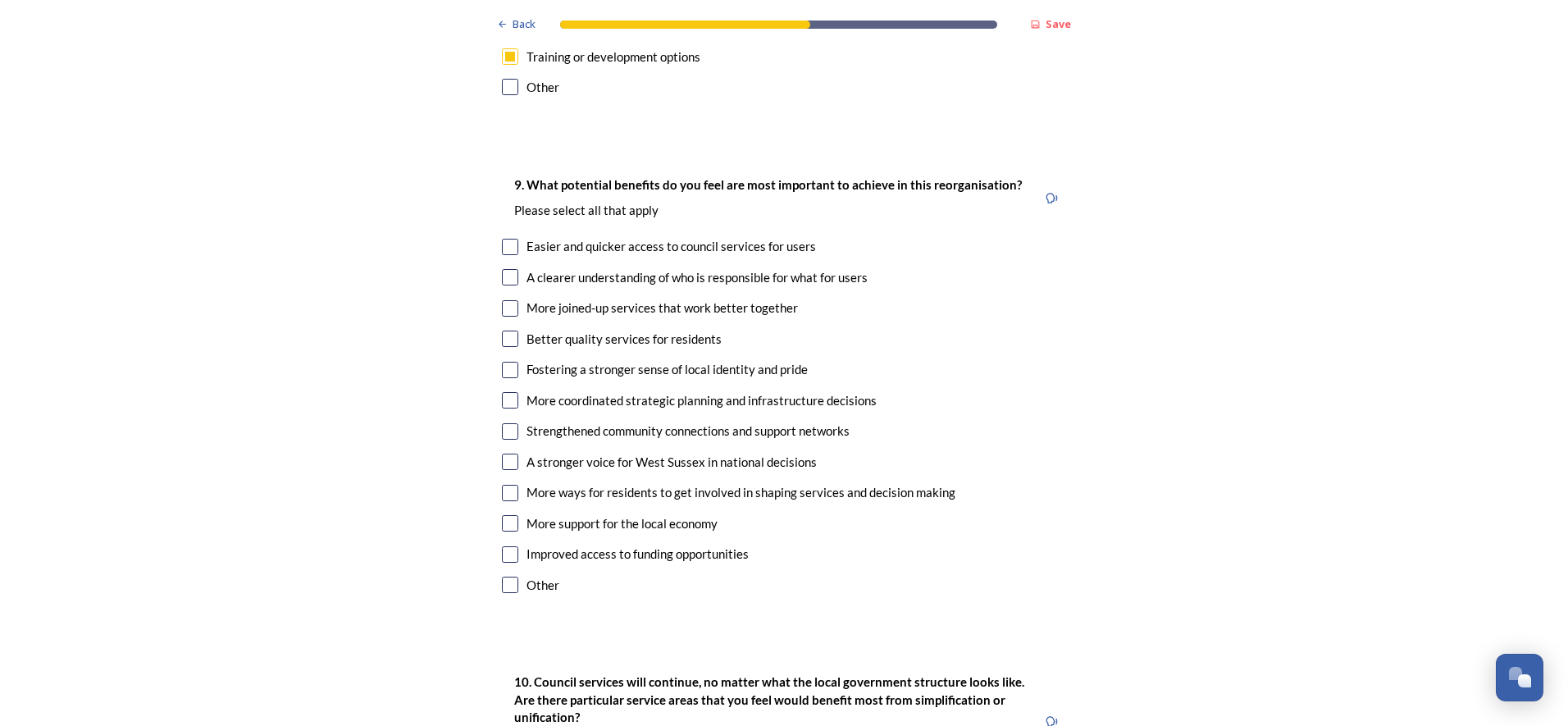
click at [510, 238] on input "checkbox" at bounding box center [510, 246] width 17 height 17
checkbox input "true"
click at [502, 269] on input "checkbox" at bounding box center [510, 277] width 17 height 17
checkbox input "true"
click at [500, 245] on div "9. What potential benefits do you feel are most important to achieve in this re…" at bounding box center [784, 387] width 591 height 457
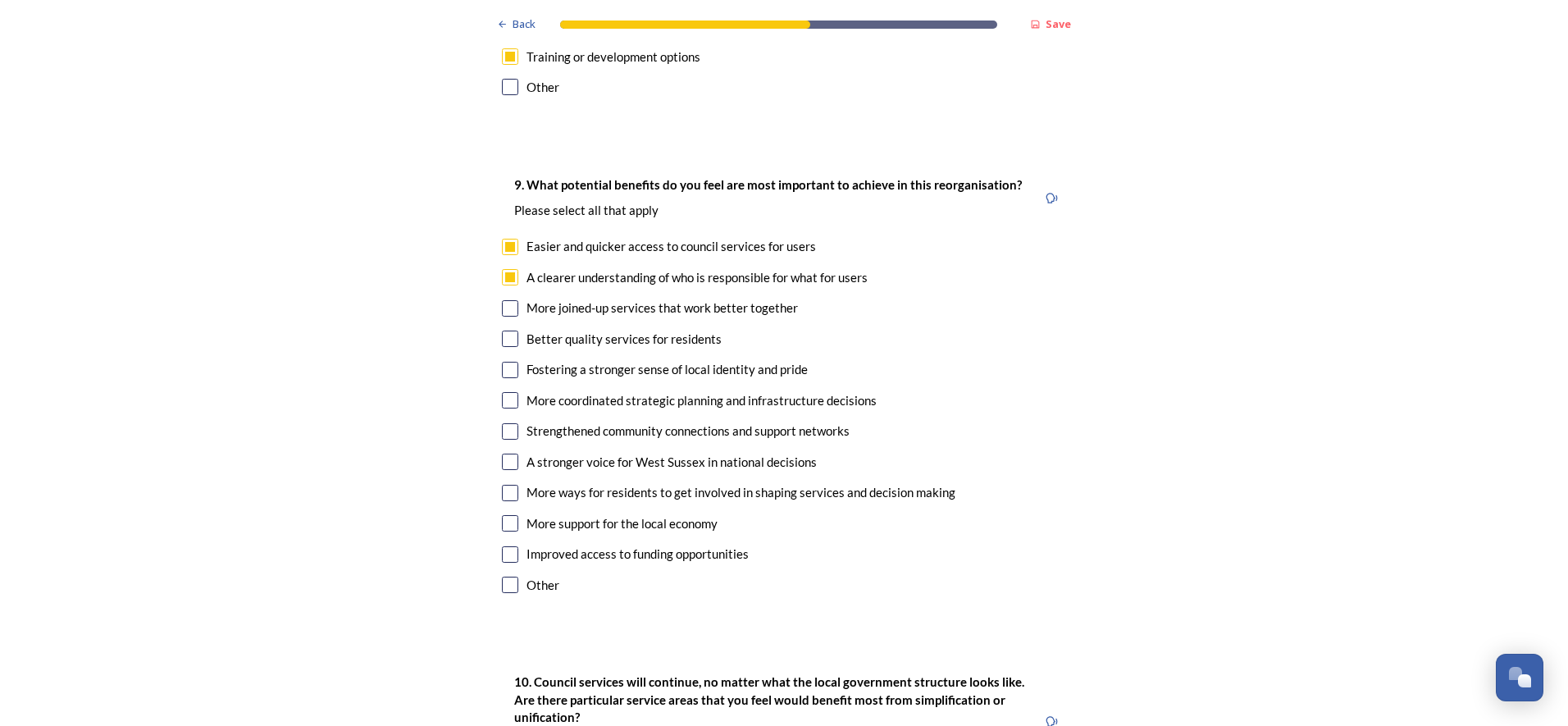
click at [507, 300] on input "checkbox" at bounding box center [510, 308] width 17 height 17
checkbox input "true"
click at [502, 331] on input "checkbox" at bounding box center [510, 338] width 17 height 17
checkbox input "true"
click at [513, 360] on div "Fostering a stronger sense of local identity and pride" at bounding box center [784, 370] width 564 height 19
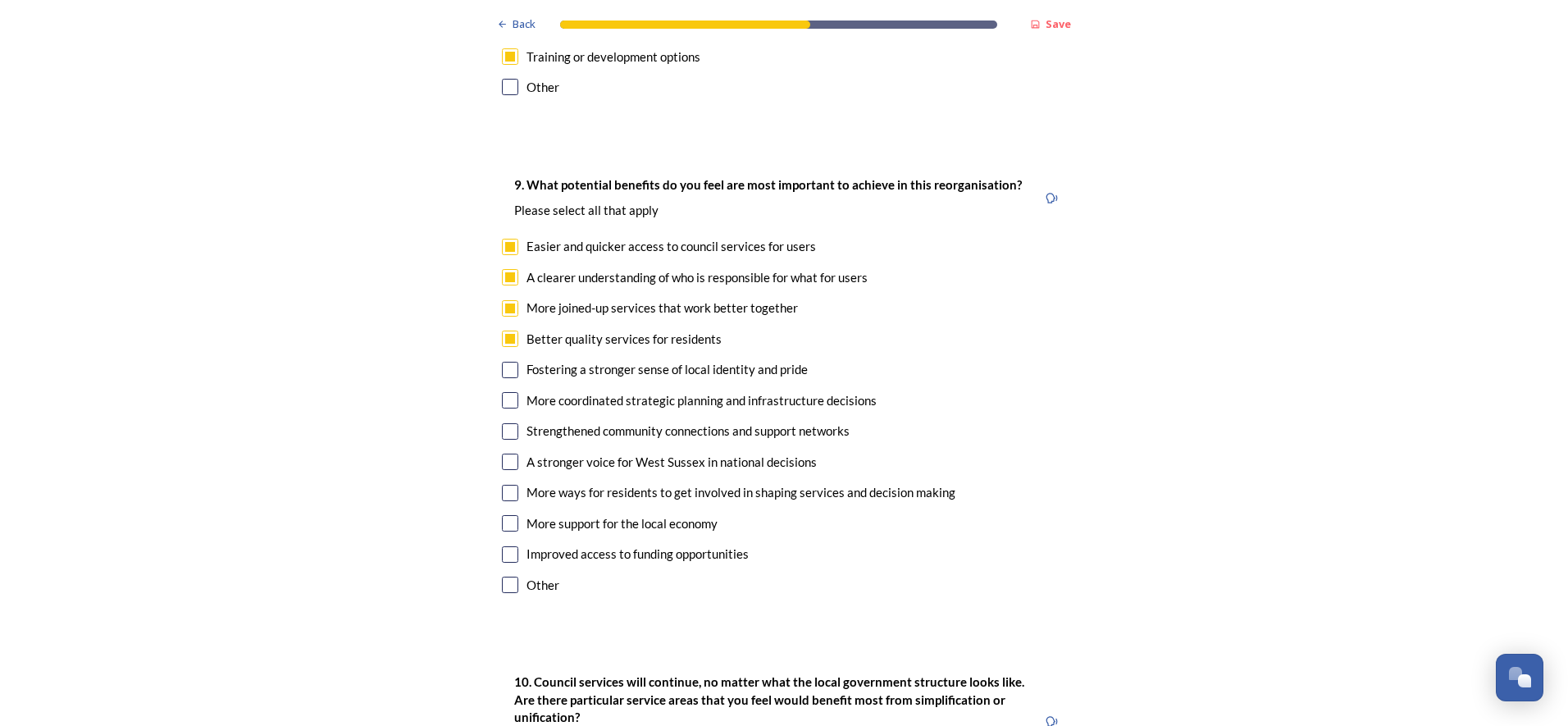
checkbox input "true"
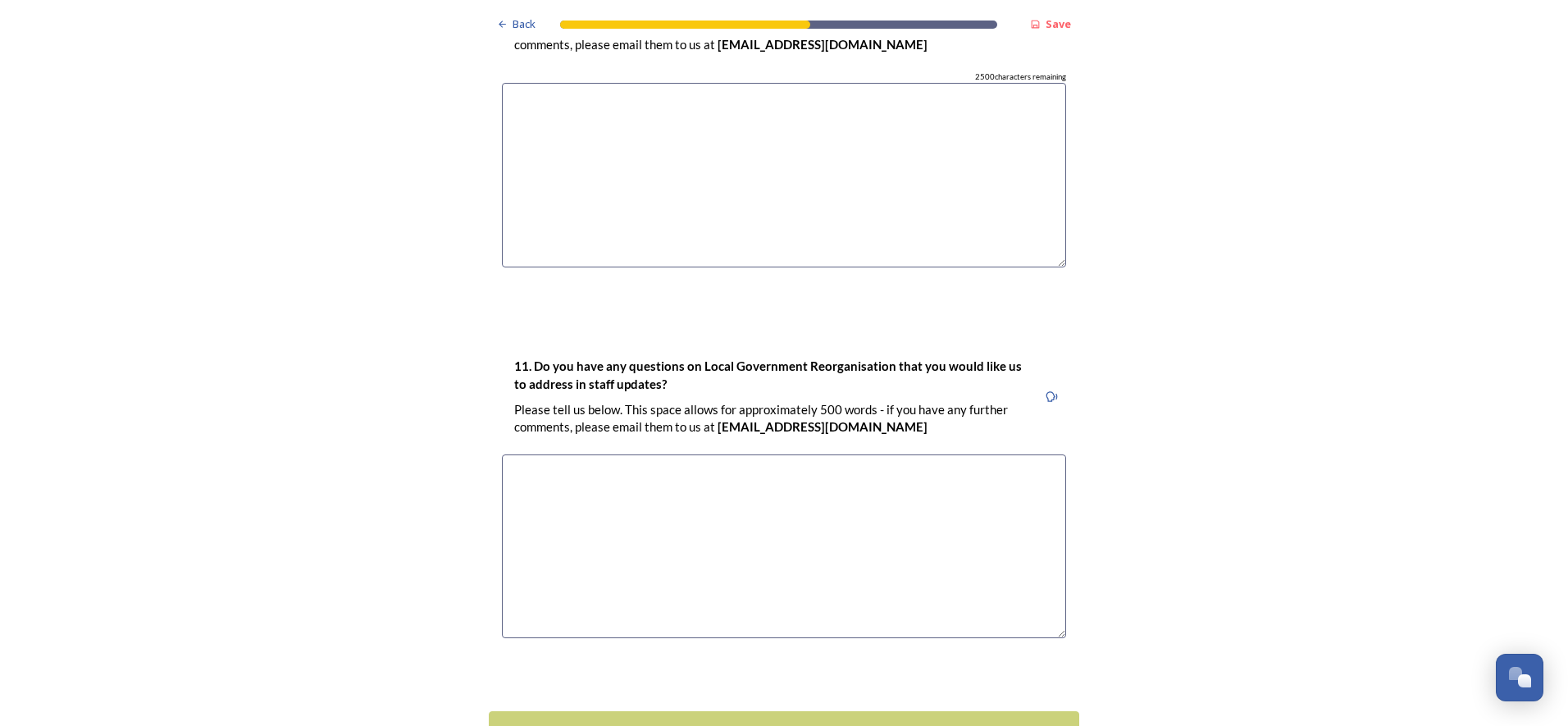
scroll to position [4562, 0]
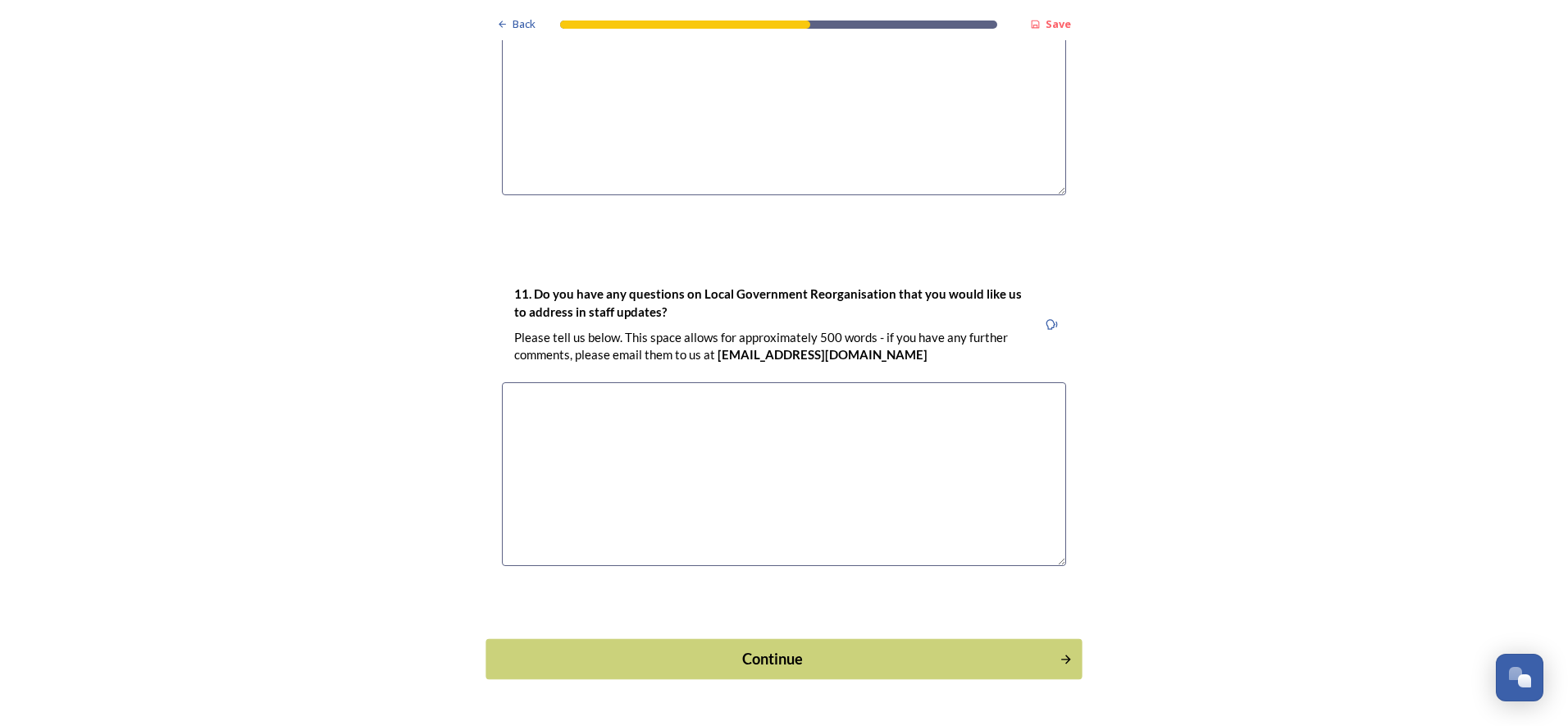
click at [732, 648] on div "Continue" at bounding box center [772, 658] width 555 height 22
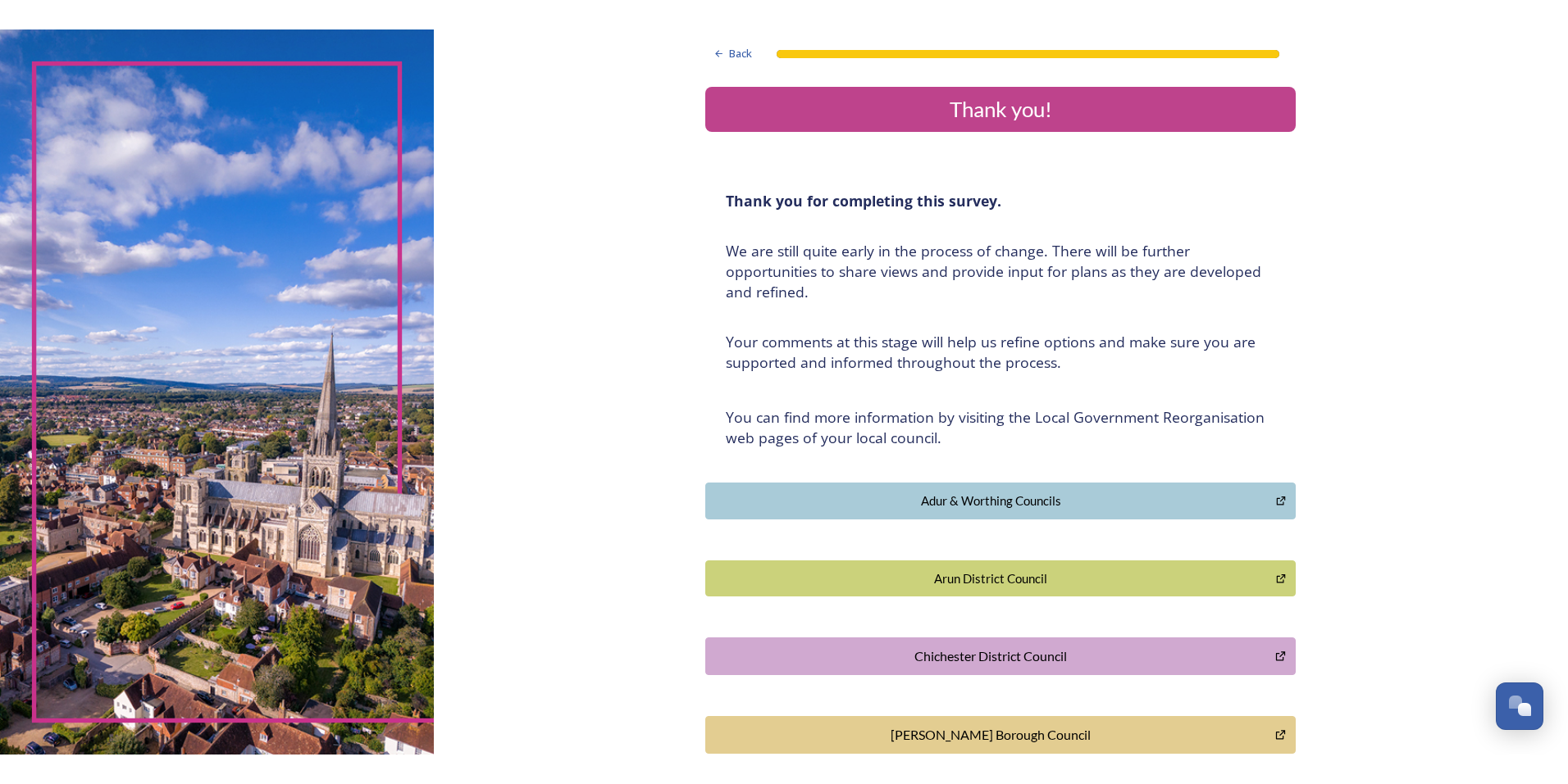
scroll to position [330, 0]
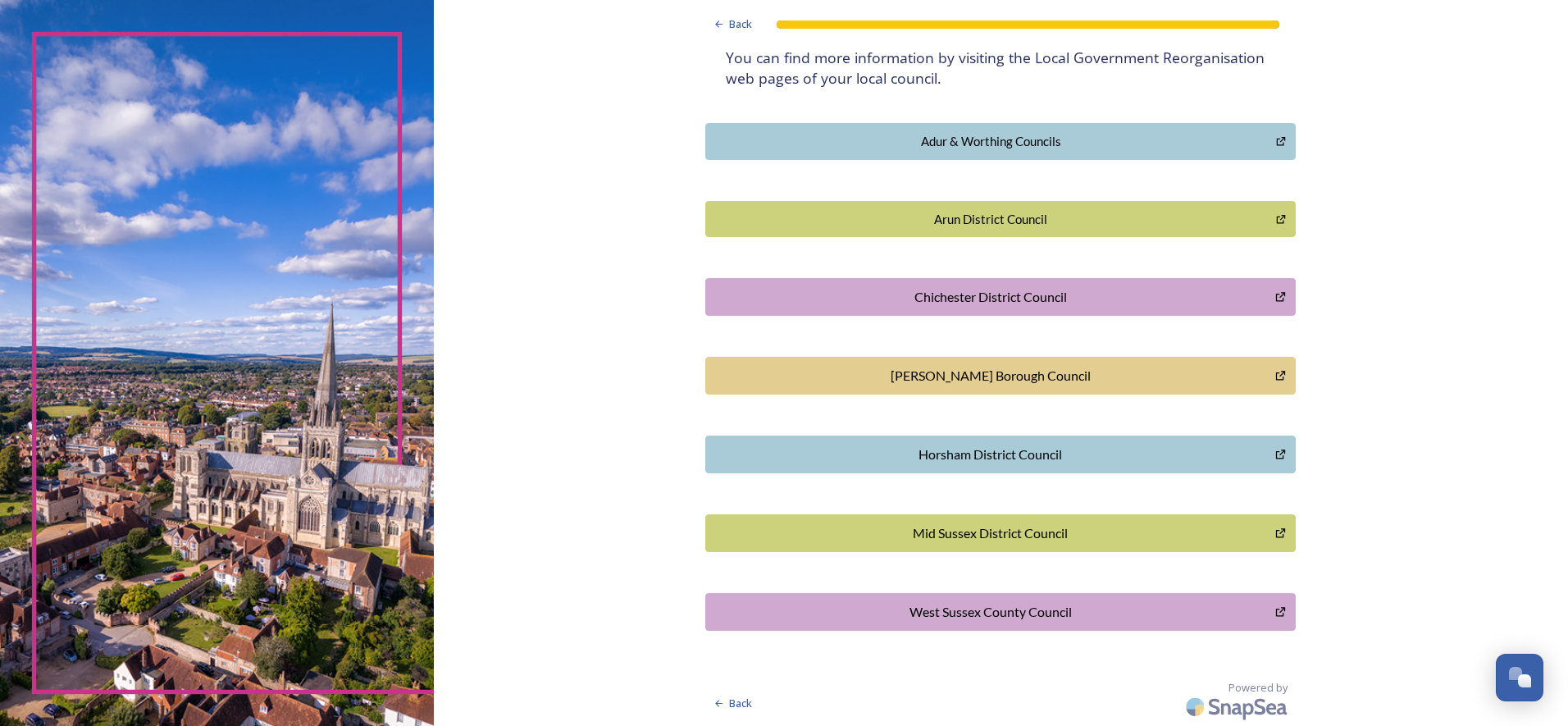
click at [890, 598] on button "West Sussex County Council" at bounding box center [1001, 611] width 591 height 38
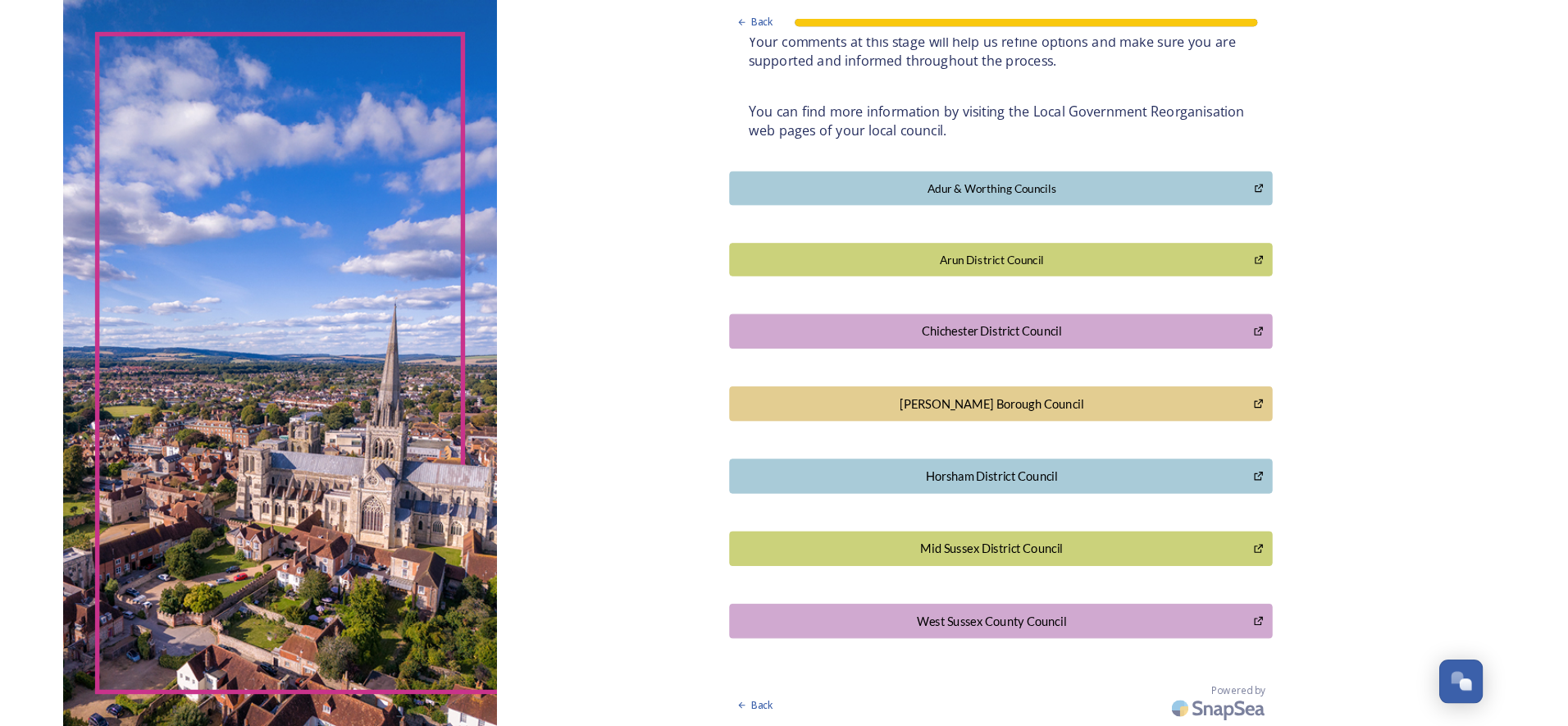
scroll to position [267, 0]
